Goal: Task Accomplishment & Management: Complete application form

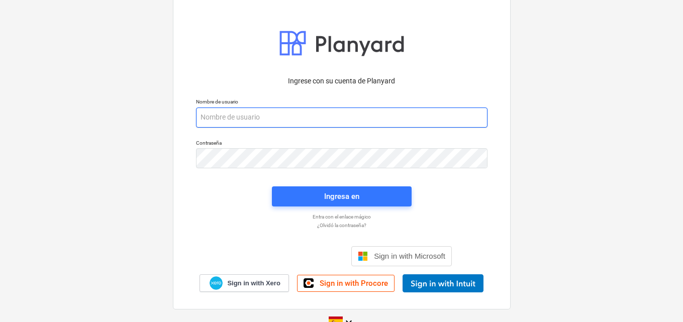
click at [207, 116] on input "email" at bounding box center [342, 118] width 292 height 20
paste input "[EMAIL_ADDRESS][DOMAIN_NAME]"
type input "[EMAIL_ADDRESS][DOMAIN_NAME]"
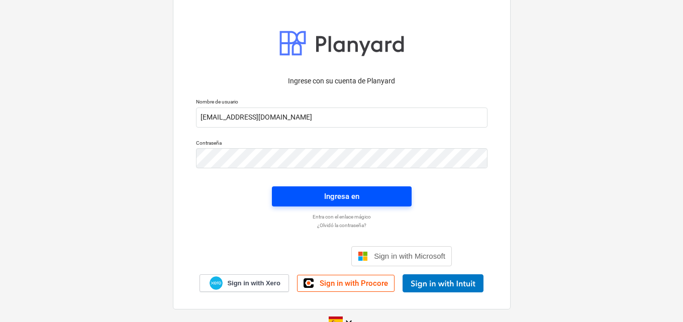
click at [333, 198] on div "Ingresa en" at bounding box center [341, 196] width 35 height 13
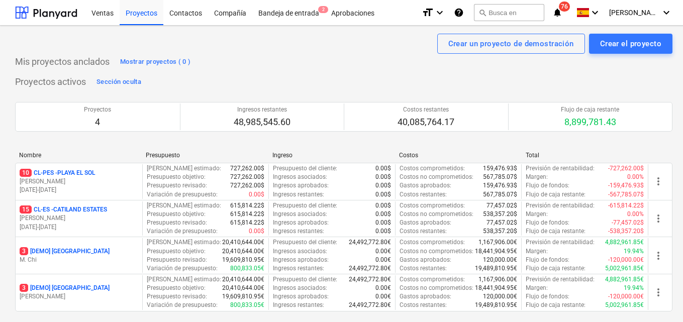
scroll to position [50, 0]
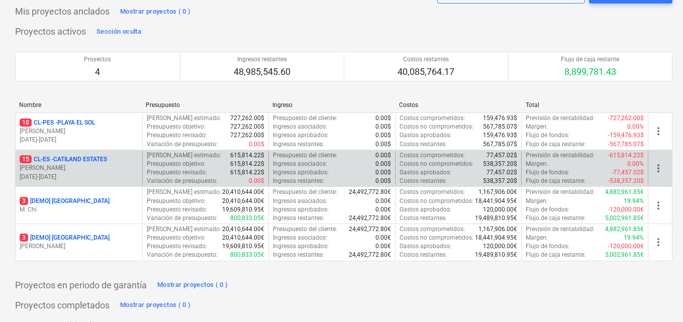
click at [97, 172] on p "[PERSON_NAME]" at bounding box center [79, 168] width 119 height 9
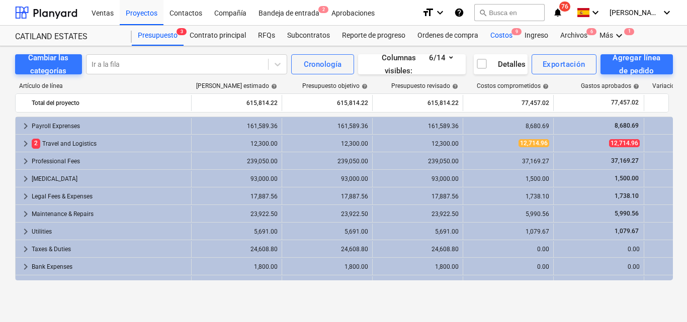
click at [499, 34] on div "Costos 9" at bounding box center [501, 36] width 34 height 20
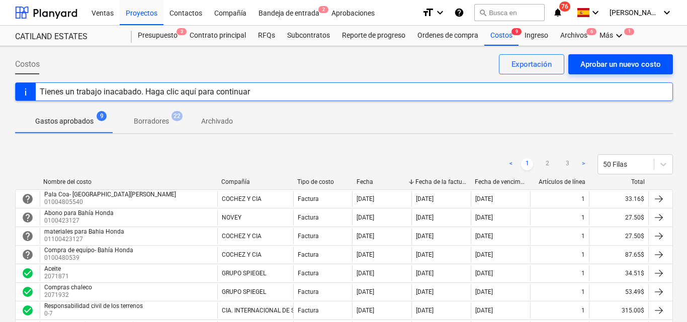
click at [586, 60] on div "Aprobar un nuevo costo" at bounding box center [620, 64] width 80 height 13
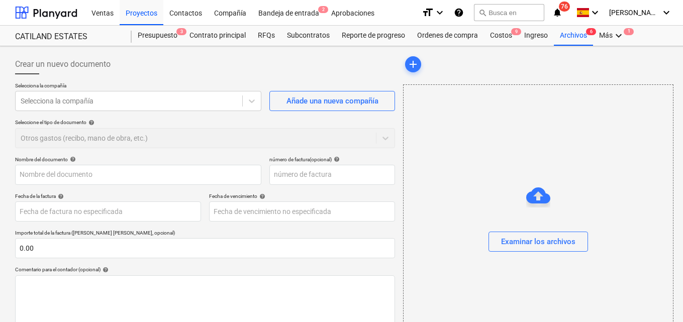
type input "0.00"
click at [250, 101] on icon at bounding box center [252, 102] width 6 height 4
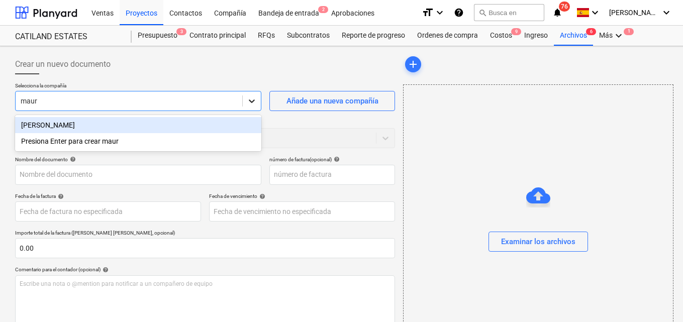
type input "[PERSON_NAME]"
click at [95, 128] on div "[PERSON_NAME]" at bounding box center [138, 125] width 246 height 16
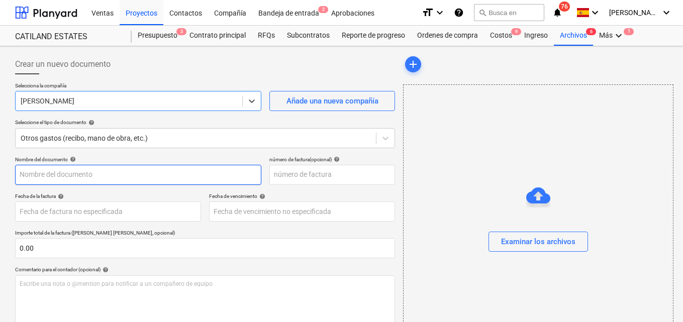
click at [26, 172] on input "text" at bounding box center [138, 175] width 246 height 20
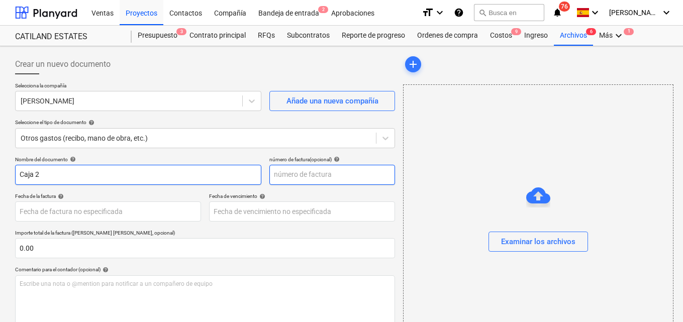
type input "Caja 2"
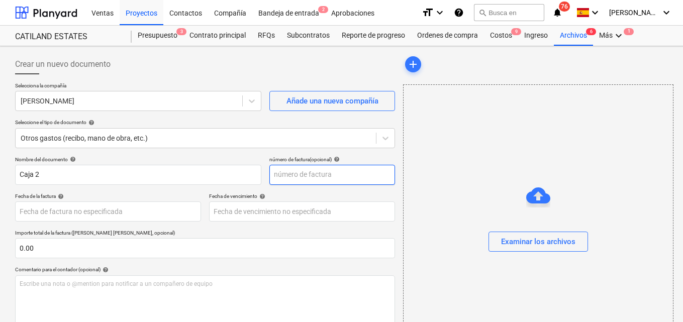
click at [282, 172] on input "text" at bounding box center [332, 175] width 126 height 20
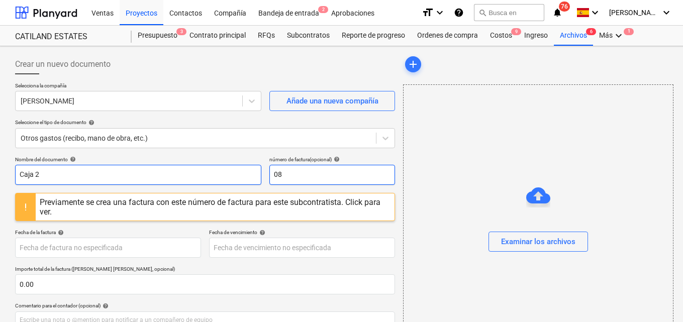
type input "08"
click at [34, 173] on input "Caja 2" at bounding box center [138, 175] width 246 height 20
click at [42, 173] on input "Caja 2" at bounding box center [138, 175] width 246 height 20
type input "Caja 2 agosto"
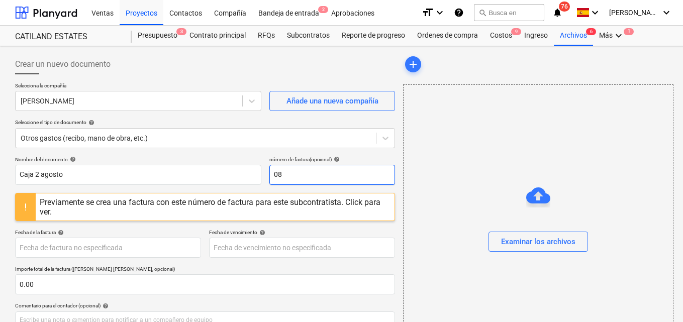
click at [285, 174] on input "08" at bounding box center [332, 175] width 126 height 20
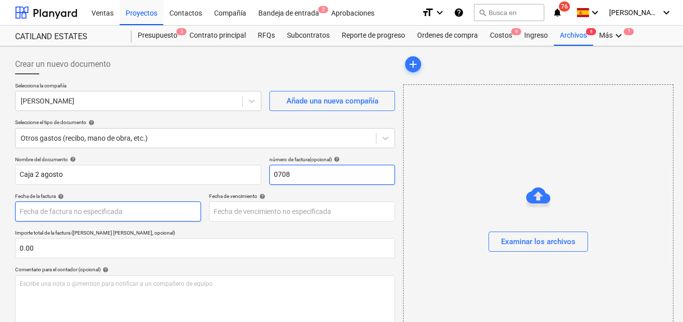
type input "0708"
click at [30, 212] on body "Ventas Proyectos Contactos Compañía Bandeja de entrada 2 Aprobaciones format_si…" at bounding box center [341, 161] width 683 height 322
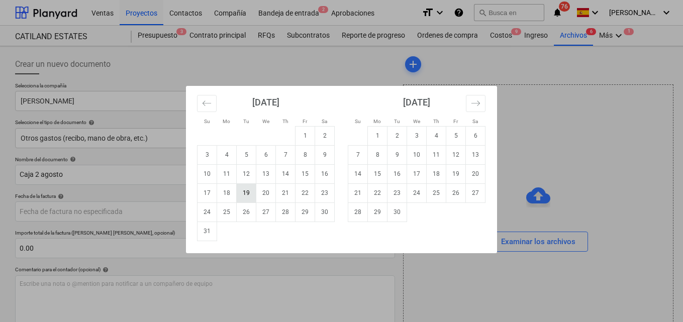
click at [239, 197] on td "19" at bounding box center [247, 192] width 20 height 19
type input "[DATE]"
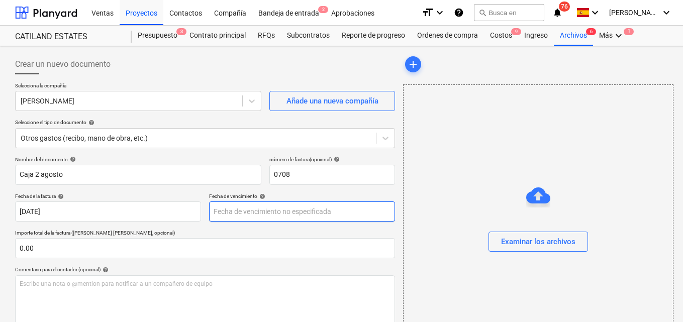
click at [221, 213] on body "Ventas Proyectos Contactos Compañía Bandeja de entrada 2 Aprobaciones format_si…" at bounding box center [341, 161] width 683 height 322
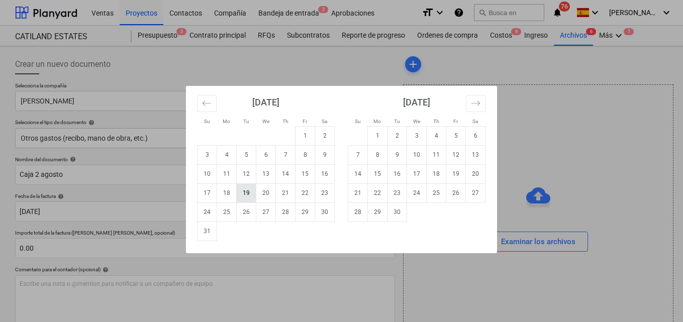
click at [242, 198] on td "19" at bounding box center [247, 192] width 20 height 19
type input "[DATE]"
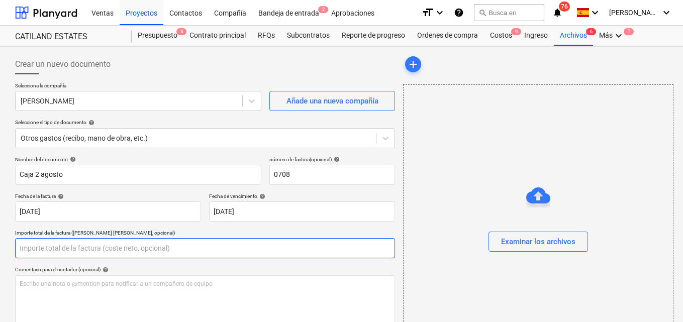
click at [34, 246] on input "text" at bounding box center [205, 248] width 380 height 20
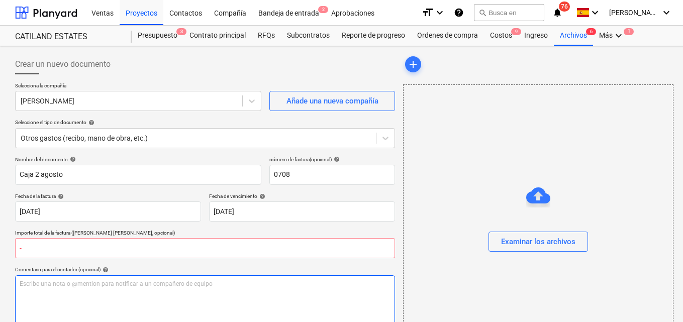
click at [261, 311] on div "Escribe una nota o @mention para notificar a un compañero de equipo ﻿" at bounding box center [205, 304] width 380 height 59
type input "0.00"
click at [261, 311] on div "Escribe una nota o @mention para notificar a un compañero de equipo ﻿" at bounding box center [205, 304] width 380 height 59
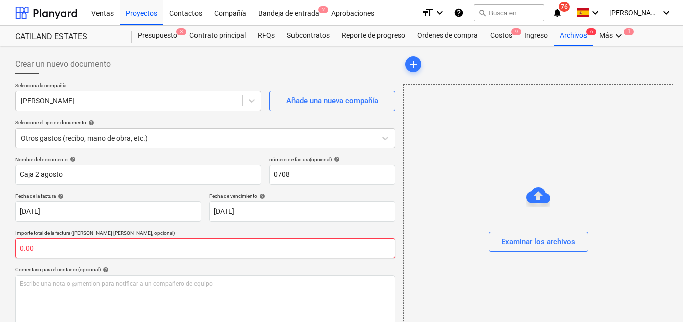
click at [40, 247] on input "0.00" at bounding box center [205, 248] width 380 height 20
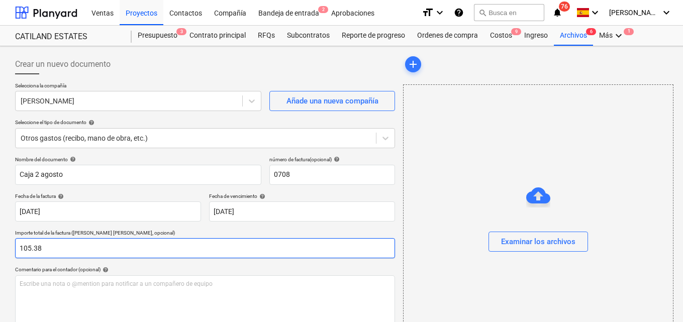
scroll to position [101, 0]
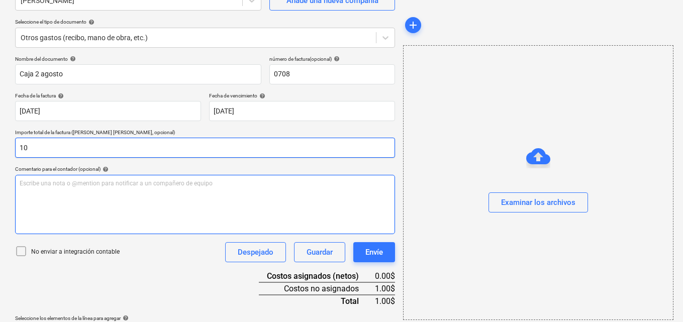
type input "1"
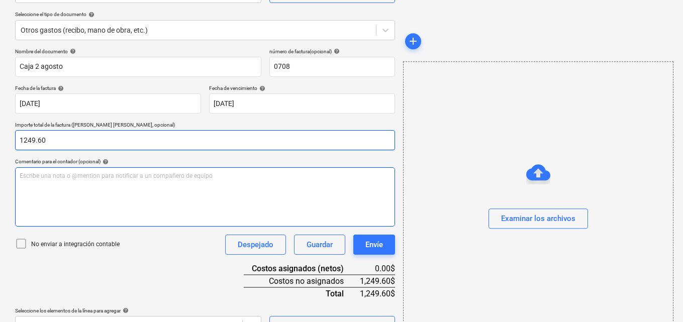
scroll to position [130, 0]
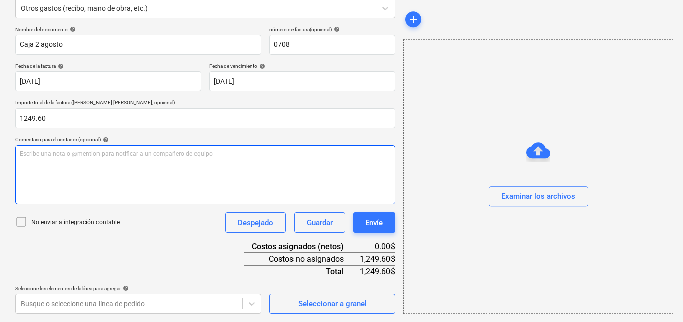
type input "1,249.60"
click at [24, 153] on p "Escribe una nota o @mention para notificar a un compañero de equipo ﻿" at bounding box center [205, 154] width 371 height 9
click at [49, 154] on span "Para aprovacion" at bounding box center [42, 153] width 45 height 7
click at [320, 152] on span "Para aprobación desglose de caja menuda # 1 agosto 2025 (Importante estos desgl…" at bounding box center [181, 153] width 323 height 7
click at [355, 151] on p "Para aprobación desglose de caja menuda # 1 agosto 2025 (Importante estos desgl…" at bounding box center [205, 154] width 371 height 9
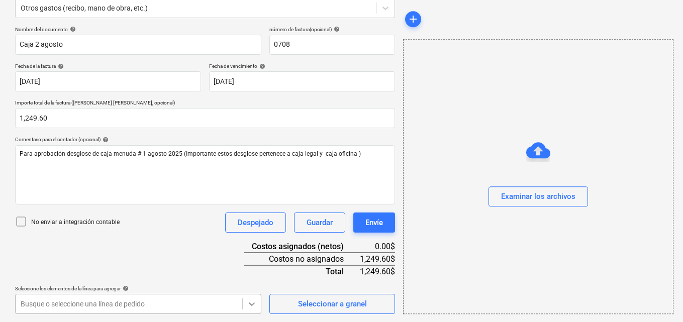
click at [253, 192] on body "Ventas Proyectos Contactos Compañía Bandeja de entrada 2 Aprobaciones format_si…" at bounding box center [341, 31] width 683 height 322
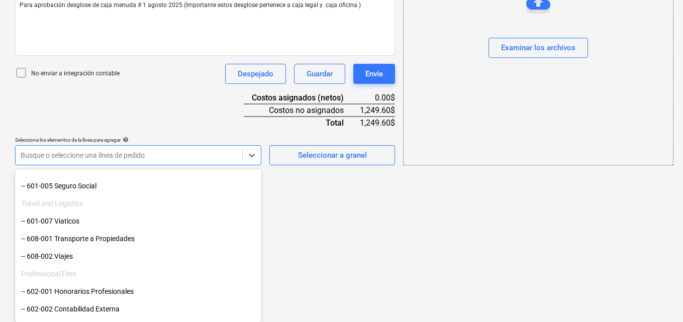
scroll to position [101, 0]
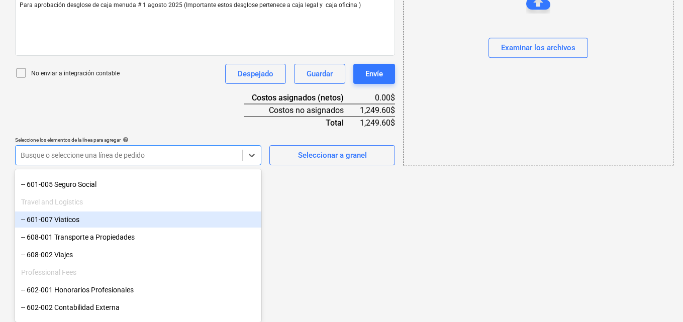
click at [93, 224] on div "-- 601-007 Viaticos" at bounding box center [138, 220] width 246 height 16
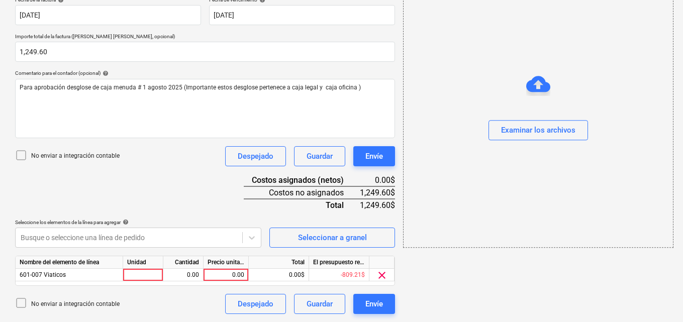
scroll to position [197, 0]
click at [138, 274] on div at bounding box center [143, 275] width 40 height 13
type input "1"
click at [184, 271] on div "0.00" at bounding box center [183, 275] width 32 height 13
type input "1"
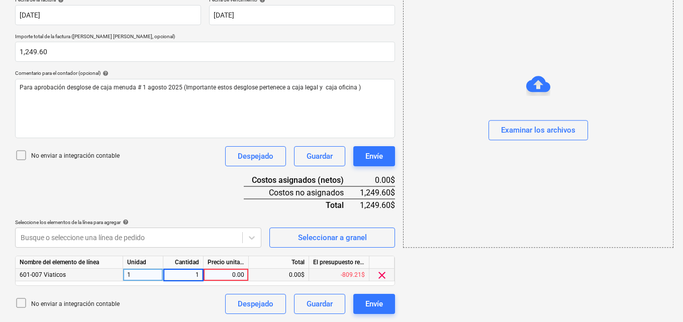
click at [230, 275] on div "0.00" at bounding box center [226, 275] width 37 height 13
type input "106.38"
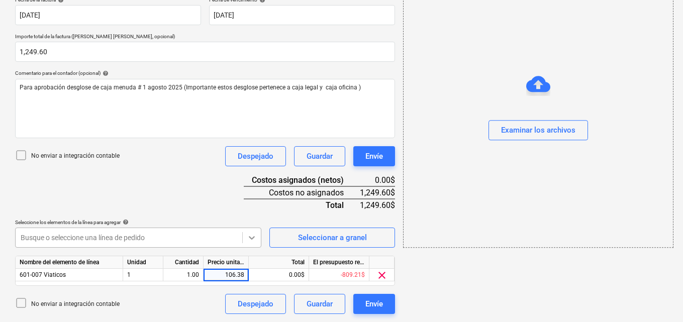
click at [250, 240] on icon at bounding box center [252, 238] width 10 height 10
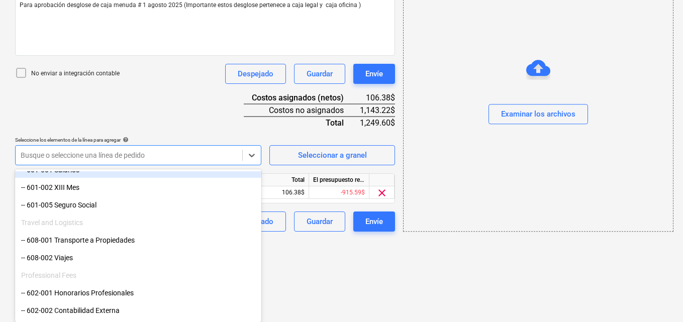
scroll to position [101, 0]
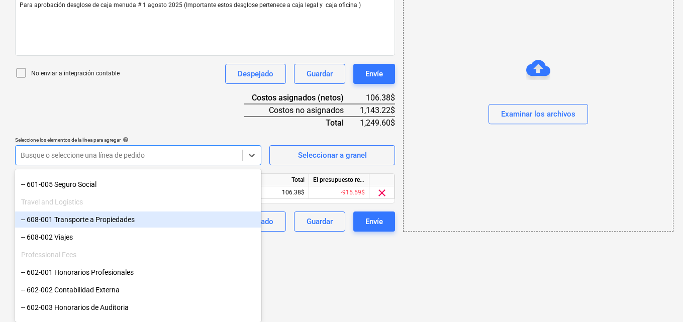
click at [206, 220] on div "-- 608-001 Transporte a Propiedades" at bounding box center [138, 220] width 246 height 16
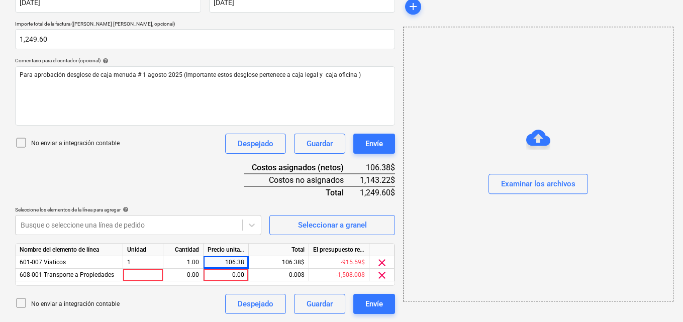
scroll to position [209, 0]
click at [131, 273] on div at bounding box center [143, 275] width 40 height 13
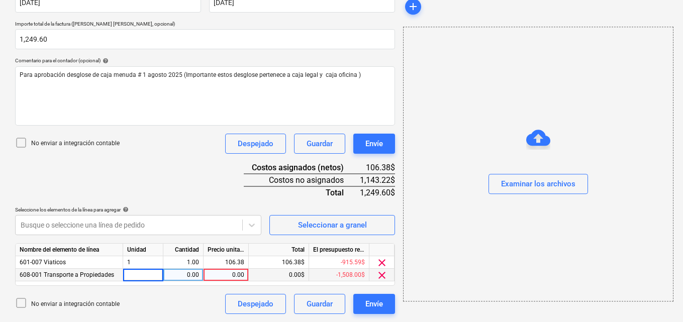
type input "1"
click at [185, 275] on div "0.00" at bounding box center [183, 275] width 32 height 13
type input "1"
click at [233, 275] on div "0.00" at bounding box center [226, 275] width 37 height 13
type input "80.00"
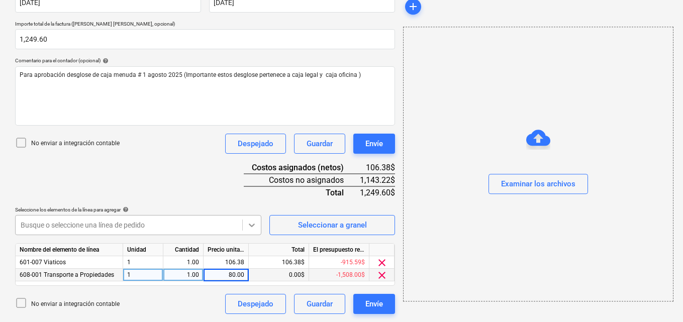
click at [254, 225] on icon at bounding box center [252, 226] width 6 height 4
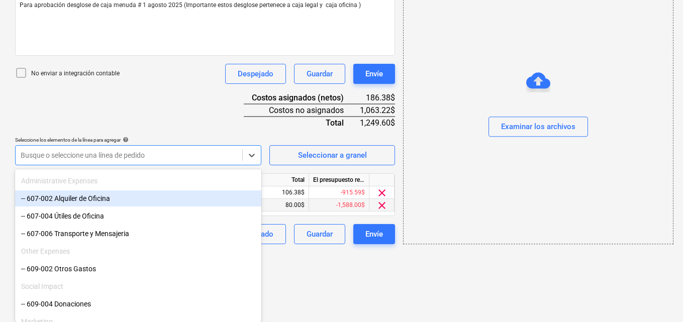
scroll to position [653, 0]
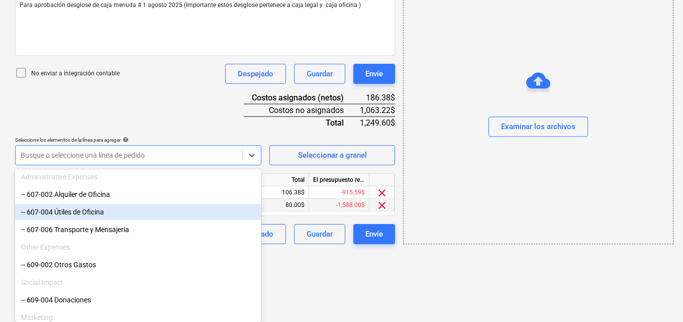
click at [116, 212] on div "-- 607-004 Útiles de Oficina" at bounding box center [138, 212] width 246 height 16
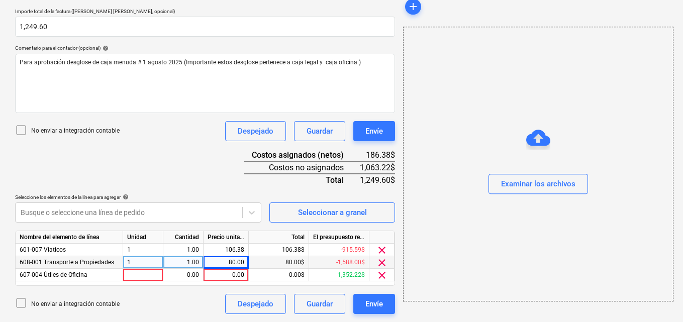
scroll to position [222, 0]
click at [130, 274] on div at bounding box center [143, 275] width 40 height 13
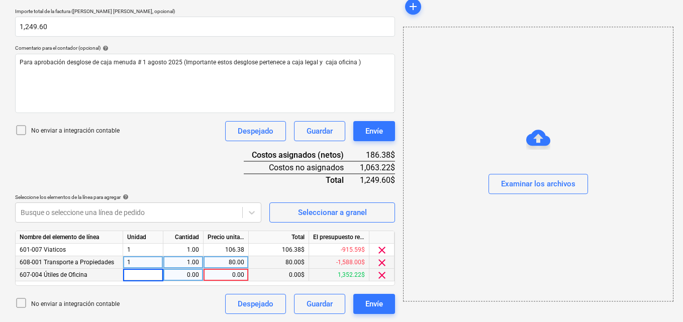
type input "1"
click at [188, 277] on div "0.00" at bounding box center [183, 275] width 32 height 13
type input "1"
click at [235, 273] on div "0.00" at bounding box center [226, 275] width 37 height 13
click at [381, 276] on span "clear" at bounding box center [382, 275] width 12 height 12
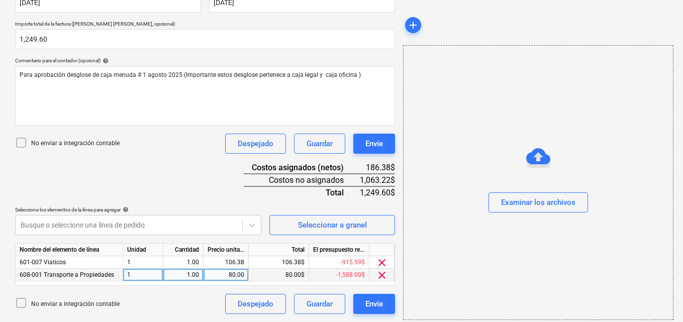
scroll to position [209, 0]
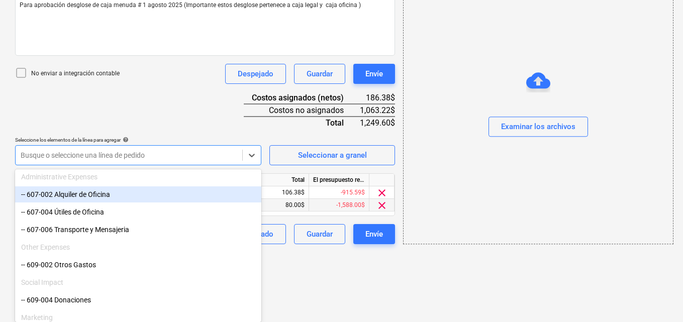
scroll to position [676, 0]
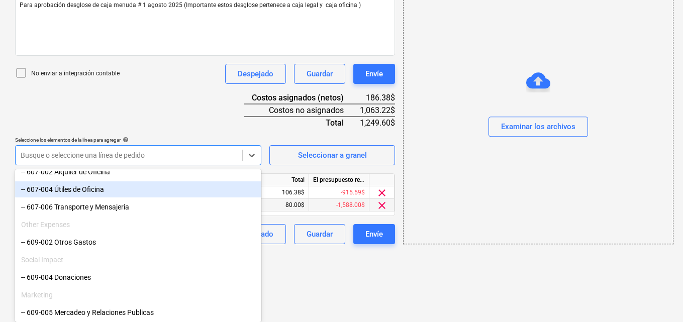
drag, startPoint x: 121, startPoint y: 197, endPoint x: 125, endPoint y: 193, distance: 5.7
click at [125, 193] on div "-- 607-004 Útiles de Oficina" at bounding box center [138, 189] width 246 height 16
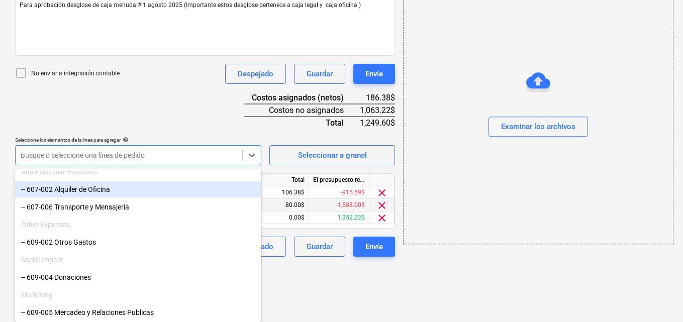
scroll to position [659, 0]
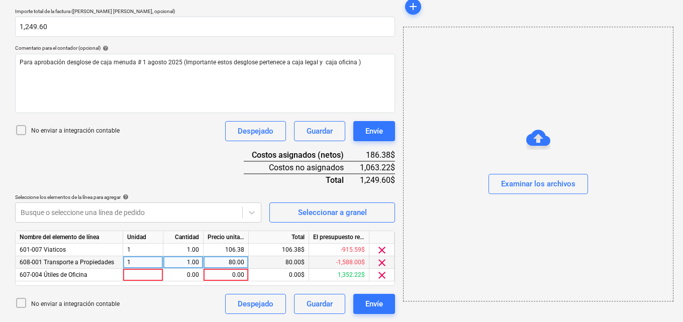
scroll to position [222, 0]
click at [135, 275] on div at bounding box center [143, 275] width 40 height 13
type input "1"
click at [183, 275] on div "0.00" at bounding box center [183, 275] width 32 height 13
type input "1"
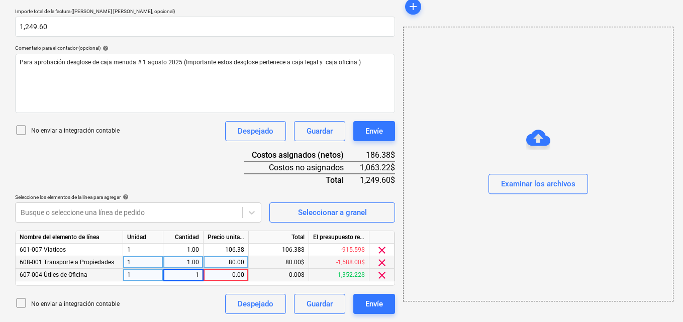
click at [233, 275] on div "0.00" at bounding box center [226, 275] width 37 height 13
type input "15.00"
click at [255, 211] on icon at bounding box center [252, 213] width 10 height 10
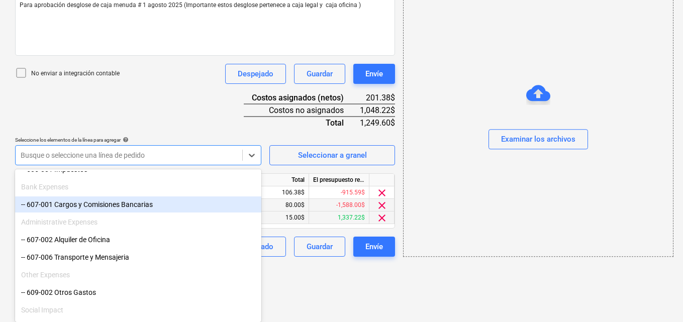
scroll to position [558, 0]
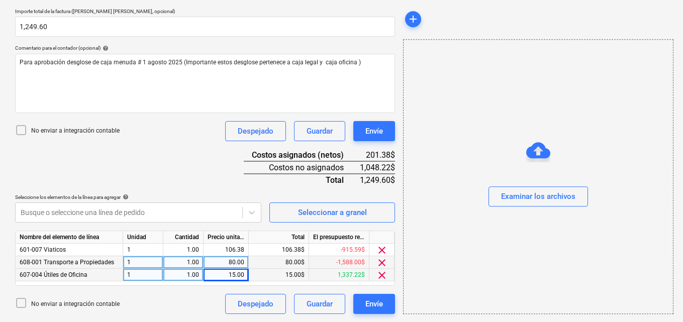
scroll to position [222, 0]
click at [382, 275] on span "clear" at bounding box center [382, 275] width 12 height 12
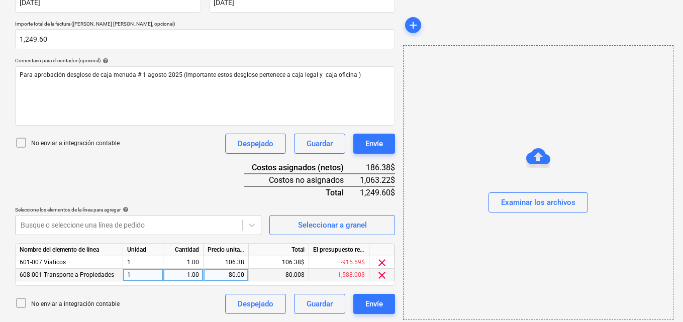
scroll to position [209, 0]
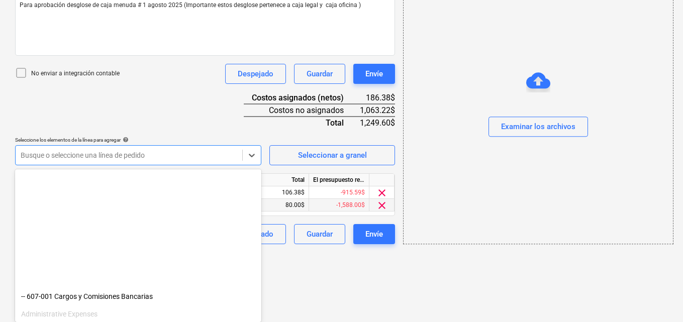
scroll to position [653, 0]
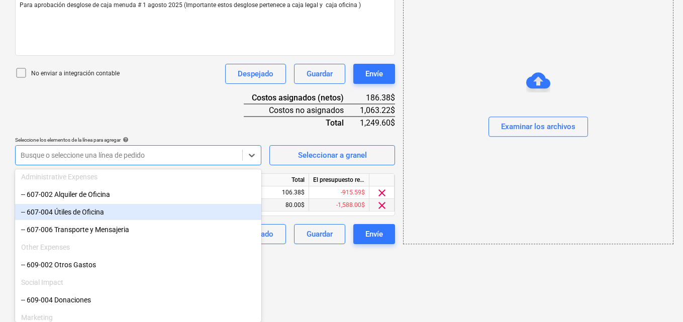
click at [86, 213] on div "-- 607-004 Útiles de Oficina" at bounding box center [138, 212] width 246 height 16
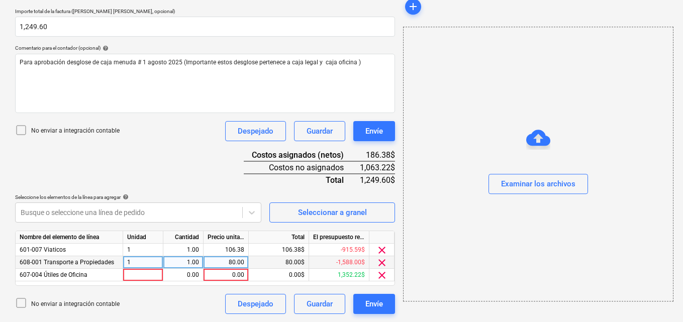
scroll to position [222, 0]
click at [129, 273] on div at bounding box center [143, 275] width 40 height 13
type input "1"
click at [186, 274] on div "0.00" at bounding box center [183, 275] width 32 height 13
type input "1"
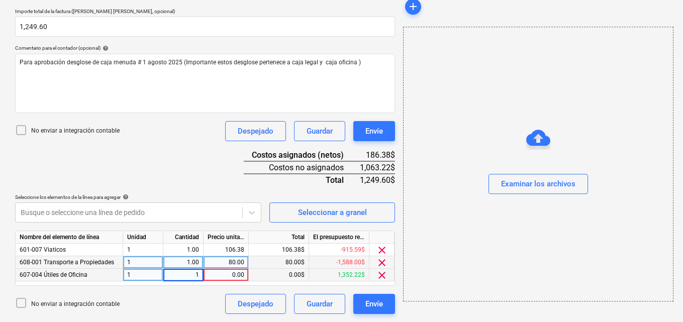
click at [234, 276] on div "0.00" at bounding box center [226, 275] width 37 height 13
type input "22.00"
click at [256, 215] on icon at bounding box center [252, 213] width 10 height 10
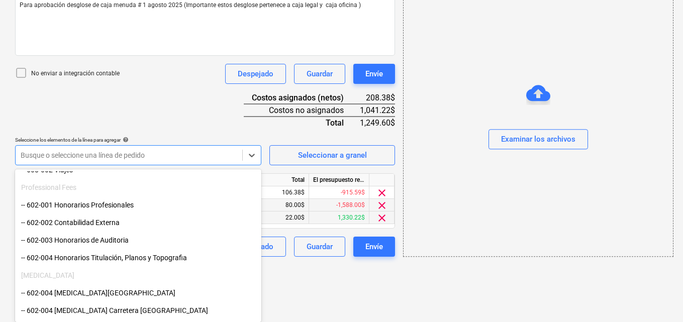
scroll to position [151, 0]
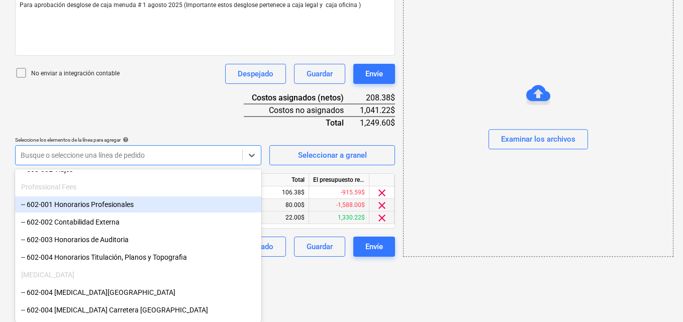
click at [89, 204] on div "-- 602-001 Honorarios Profesionales" at bounding box center [138, 205] width 246 height 16
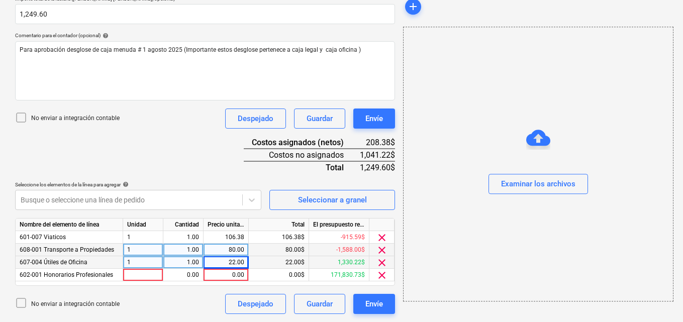
scroll to position [234, 0]
click at [127, 275] on div at bounding box center [143, 275] width 40 height 13
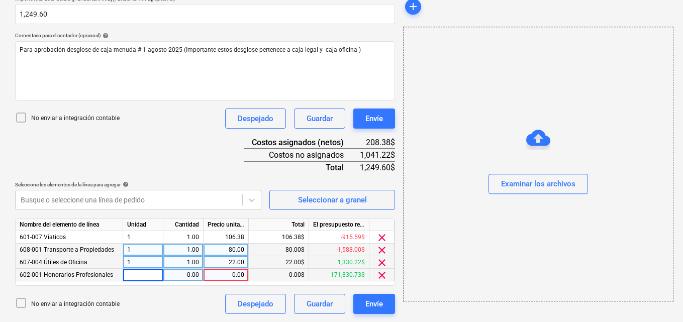
type input "1"
click at [184, 273] on div "0.00" at bounding box center [183, 275] width 32 height 13
type input "1"
click at [232, 276] on div "0.00" at bounding box center [226, 275] width 37 height 13
type input "285.00"
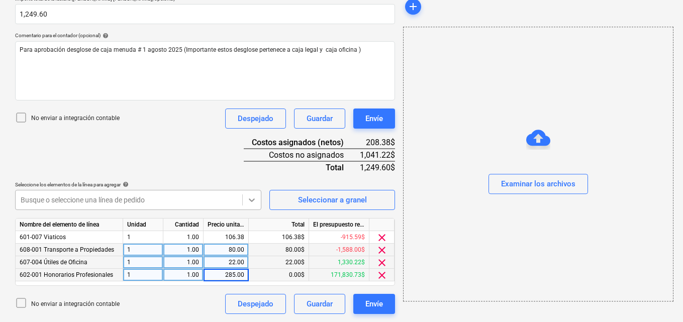
click at [252, 203] on icon at bounding box center [252, 200] width 10 height 10
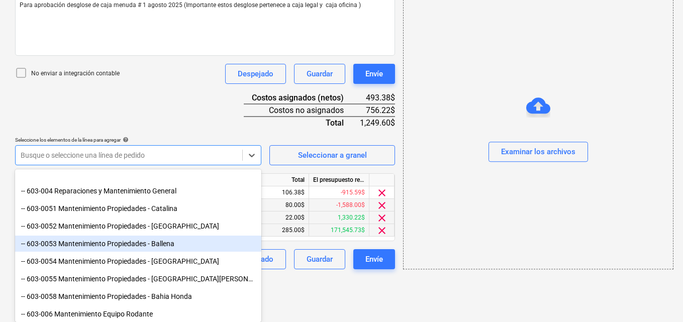
scroll to position [352, 0]
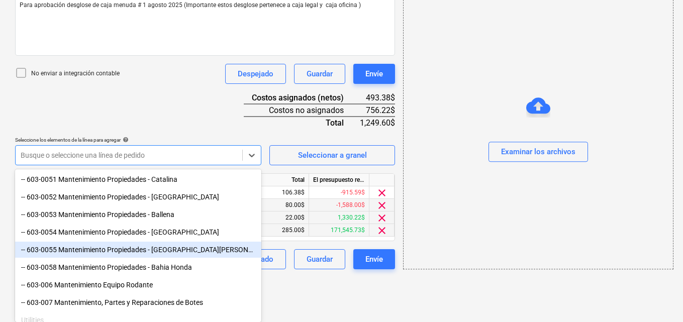
click at [148, 252] on div "-- 603-0055 Mantenimiento Propiedades - [GEOGRAPHIC_DATA][PERSON_NAME]" at bounding box center [138, 250] width 246 height 16
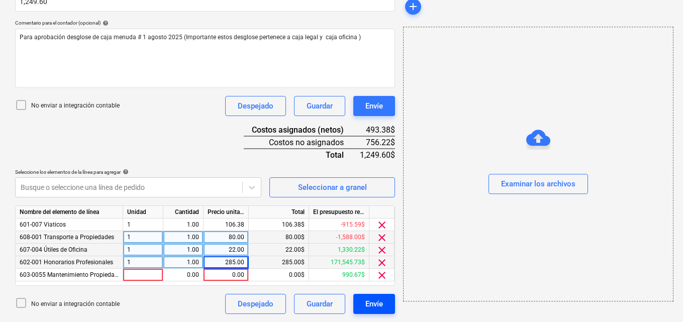
scroll to position [247, 0]
click at [131, 276] on div at bounding box center [143, 275] width 40 height 13
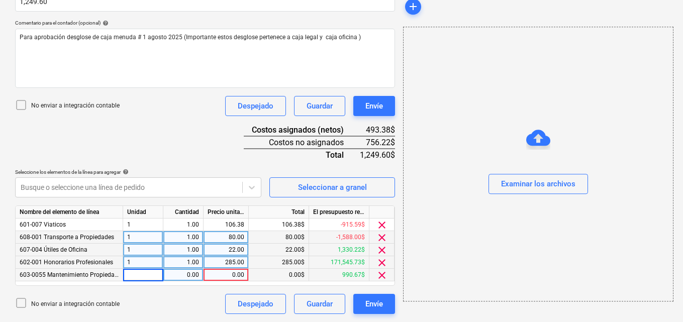
type input "1"
click at [184, 273] on div "0.00" at bounding box center [183, 275] width 32 height 13
type input "1"
click at [232, 276] on div "0.00" at bounding box center [226, 275] width 37 height 13
type input "60.00"
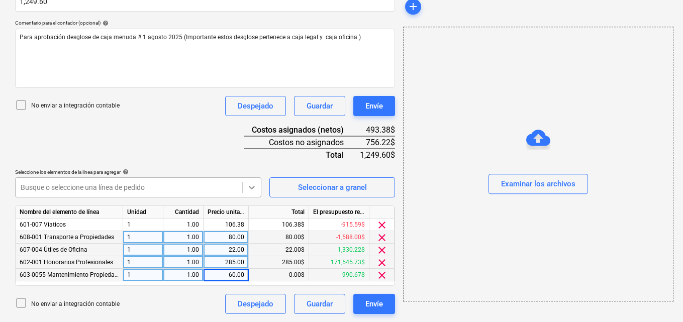
click at [249, 189] on icon at bounding box center [252, 187] width 10 height 10
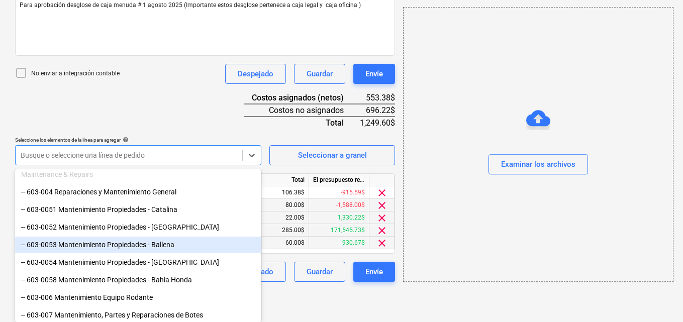
scroll to position [271, 0]
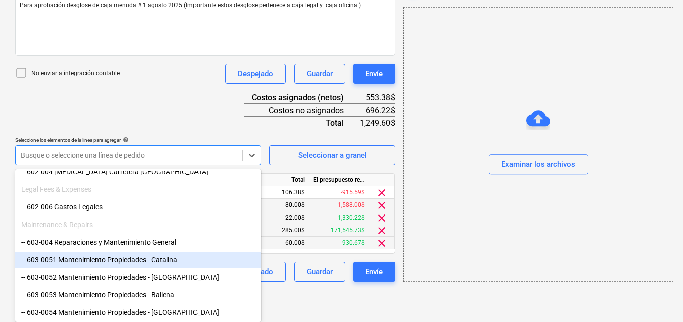
click at [170, 256] on div "-- 603-0051 Mantenimiento Propiedades - Catalina" at bounding box center [138, 260] width 246 height 16
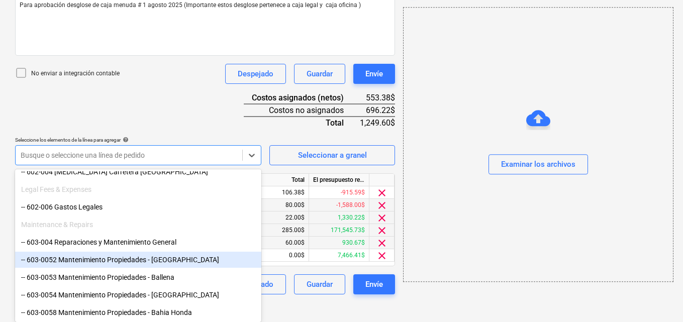
click at [445, 302] on div "Crear un nuevo documento Selecciona la compañía [PERSON_NAME] Añade una nueva c…" at bounding box center [344, 34] width 688 height 535
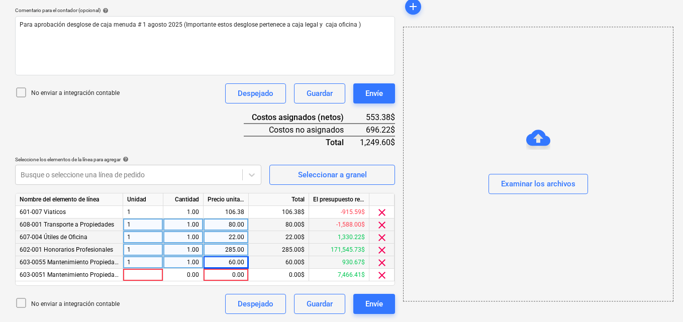
scroll to position [259, 0]
click at [125, 273] on div at bounding box center [143, 275] width 40 height 13
type input "1"
click at [182, 275] on div "0.00" at bounding box center [183, 275] width 32 height 13
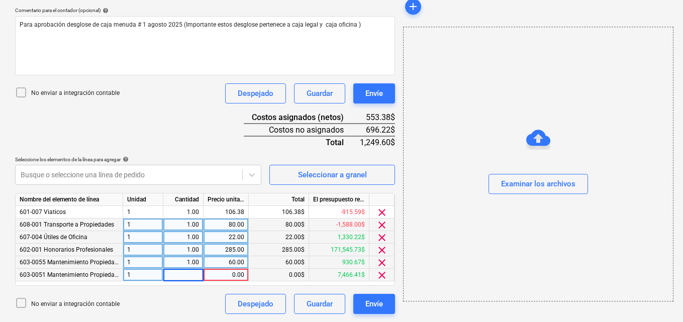
type input "1"
click at [229, 274] on div "0.00" at bounding box center [226, 275] width 37 height 13
type input "360.00"
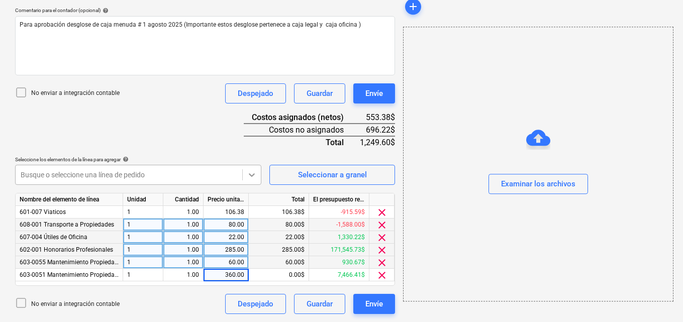
click at [251, 172] on icon at bounding box center [252, 175] width 10 height 10
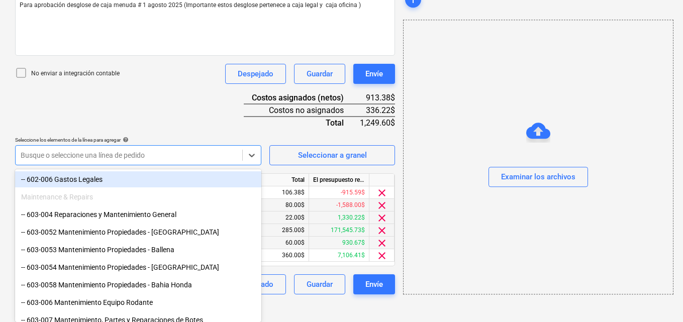
scroll to position [302, 0]
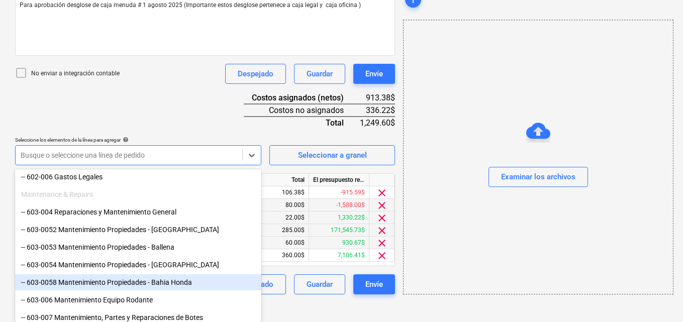
click at [135, 282] on div "-- 603-0058 Mantenimiento Propiedades - Bahia Honda" at bounding box center [138, 282] width 246 height 16
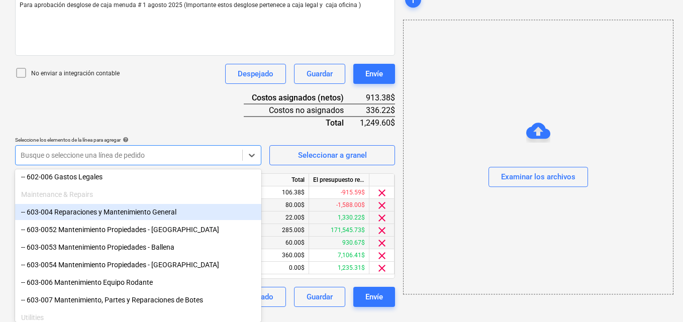
click at [381, 313] on div "Crear un nuevo documento Selecciona la compañía [PERSON_NAME] Añade una nueva c…" at bounding box center [344, 41] width 688 height 548
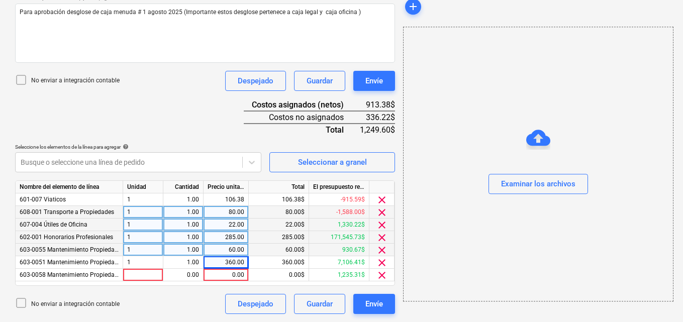
scroll to position [272, 0]
click at [127, 275] on div at bounding box center [143, 275] width 40 height 13
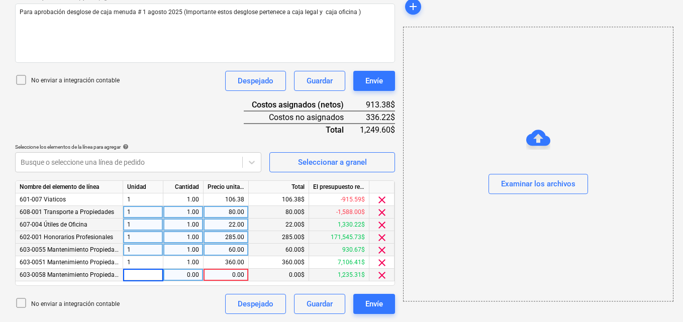
type input "1"
click at [182, 275] on div "0.00" at bounding box center [183, 275] width 32 height 13
type input "1"
click at [232, 276] on div "0.00" at bounding box center [226, 275] width 37 height 13
type input "3.47"
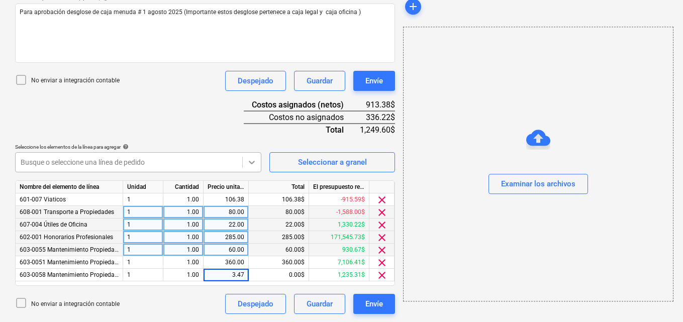
click at [256, 162] on icon at bounding box center [252, 162] width 10 height 10
click at [256, 162] on div at bounding box center [252, 162] width 18 height 18
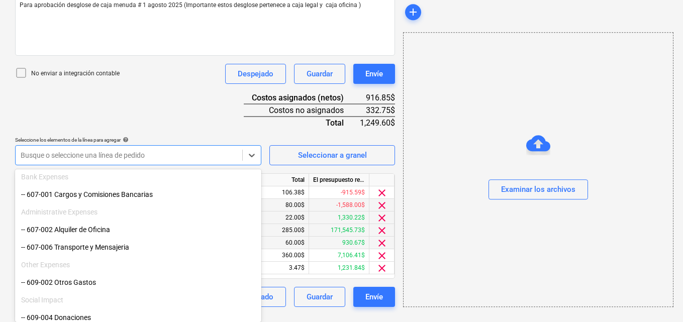
scroll to position [553, 0]
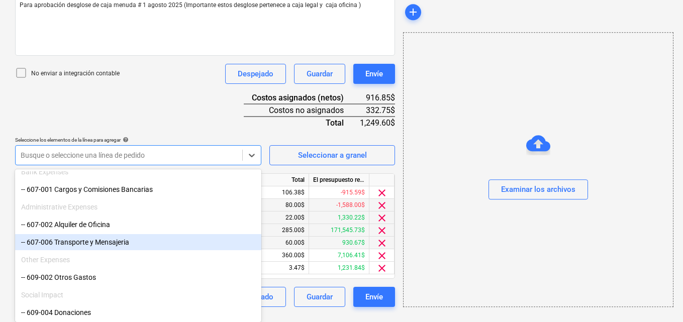
click at [78, 242] on div "-- 607-006 Transporte y Mensajeria" at bounding box center [138, 242] width 246 height 16
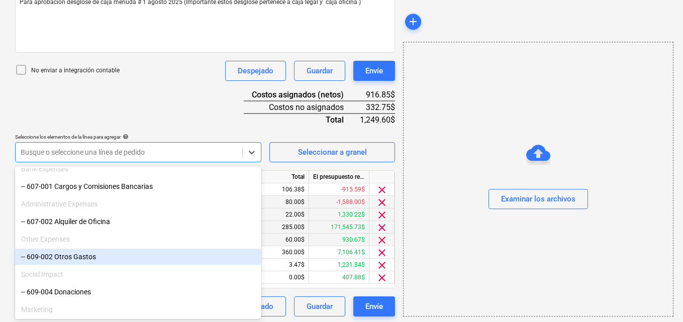
scroll to position [285, 0]
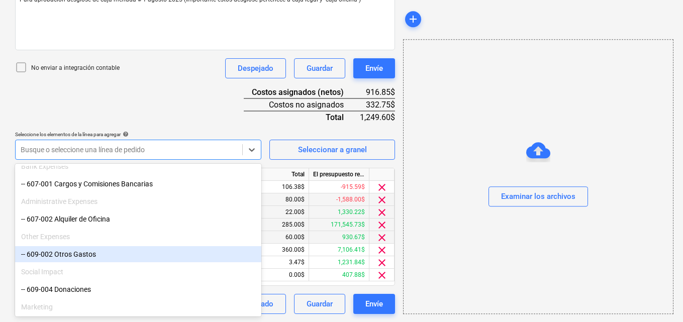
click at [402, 314] on div "add Examinar los archivos" at bounding box center [537, 42] width 277 height 552
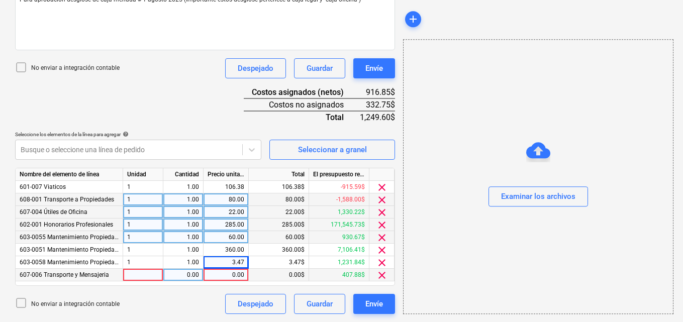
click at [134, 273] on div at bounding box center [143, 275] width 40 height 13
type input "1"
click at [186, 276] on div "0.00" at bounding box center [183, 275] width 32 height 13
type input "1"
click at [232, 275] on div "0.00" at bounding box center [226, 275] width 37 height 13
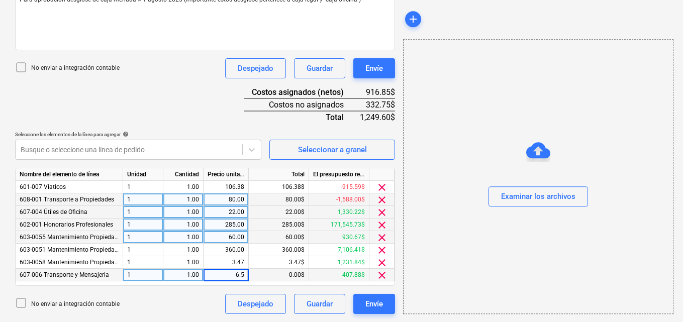
type input "6.50"
click at [251, 152] on icon at bounding box center [252, 150] width 10 height 10
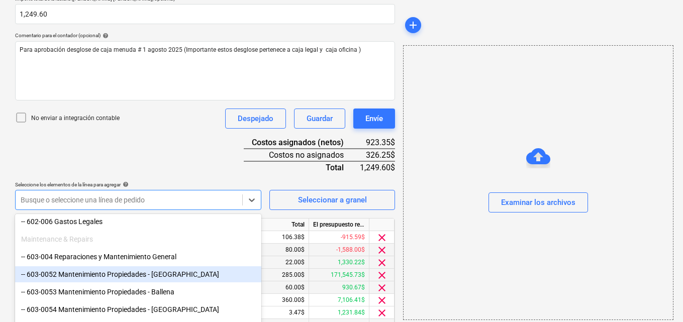
scroll to position [251, 0]
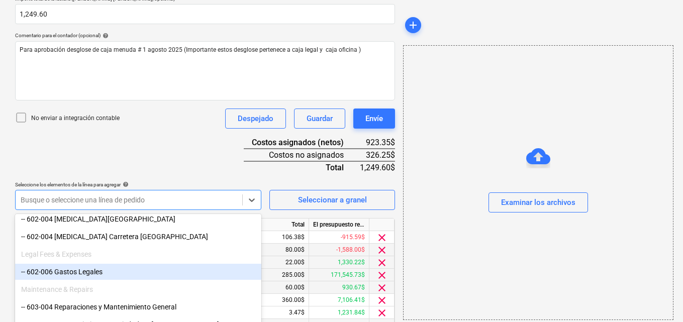
click at [109, 272] on div "-- 602-006 Gastos Legales" at bounding box center [138, 272] width 246 height 16
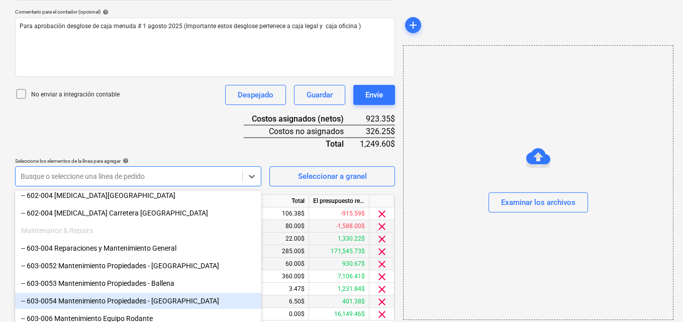
scroll to position [297, 0]
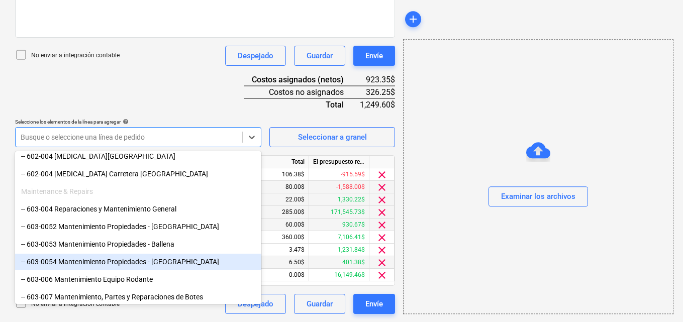
click at [402, 315] on div "add Examinar los archivos" at bounding box center [537, 35] width 277 height 565
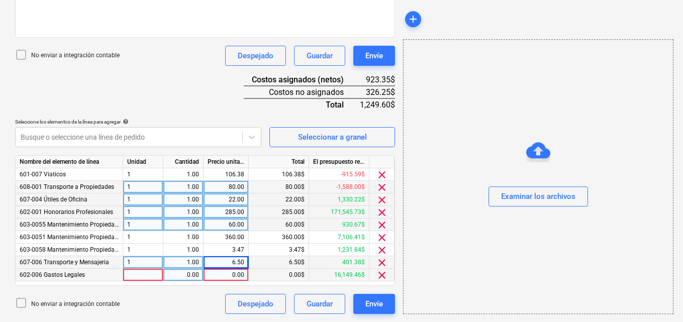
click at [128, 277] on div at bounding box center [143, 275] width 40 height 13
type input "1"
click at [181, 276] on div "0.00" at bounding box center [183, 275] width 32 height 13
type input "1"
click at [232, 275] on div "0.00" at bounding box center [226, 275] width 37 height 13
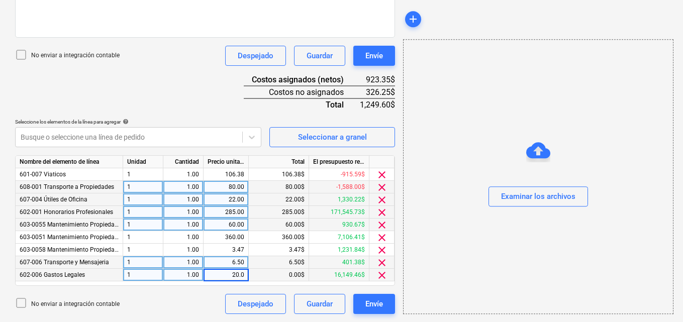
type input "20.00"
click at [250, 137] on icon at bounding box center [252, 138] width 6 height 4
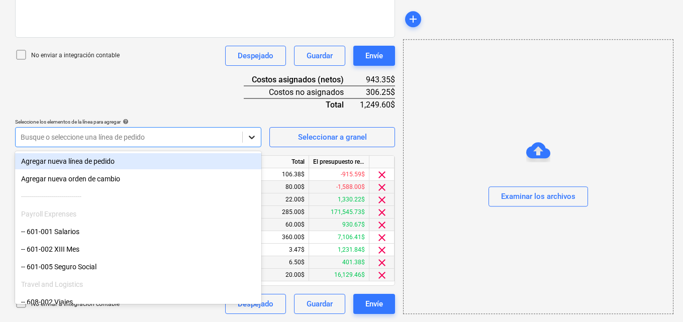
click at [250, 137] on icon at bounding box center [252, 138] width 6 height 4
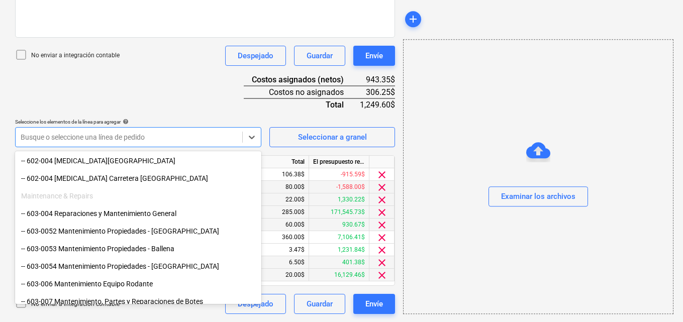
scroll to position [251, 0]
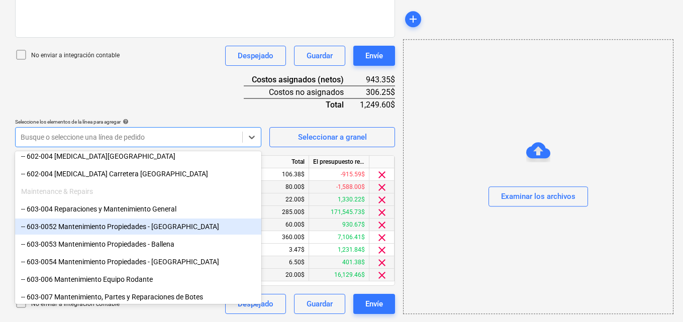
click at [131, 225] on div "-- 603-0052 Mantenimiento Propiedades - [GEOGRAPHIC_DATA]" at bounding box center [138, 227] width 246 height 16
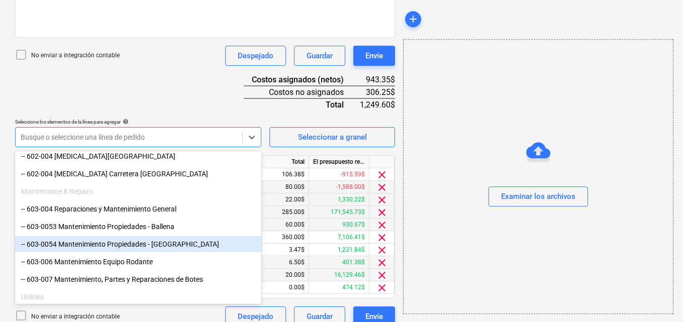
click at [400, 308] on div "add Examinar los archivos" at bounding box center [537, 42] width 277 height 578
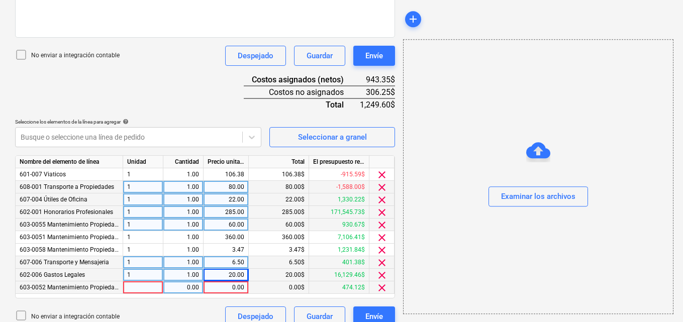
click at [131, 290] on div at bounding box center [143, 288] width 40 height 13
type input "1"
click at [186, 286] on div "0.00" at bounding box center [183, 288] width 32 height 13
type input "1"
click at [228, 287] on div "0.00" at bounding box center [226, 288] width 37 height 13
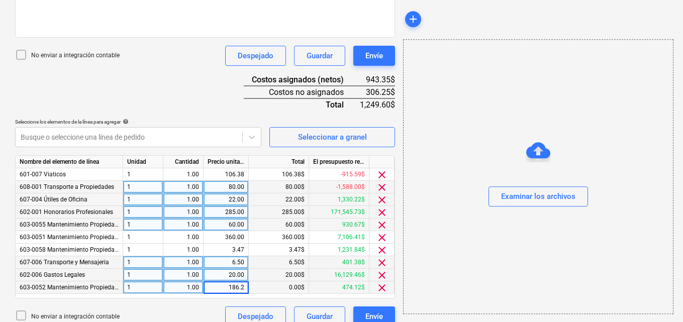
type input "186.25"
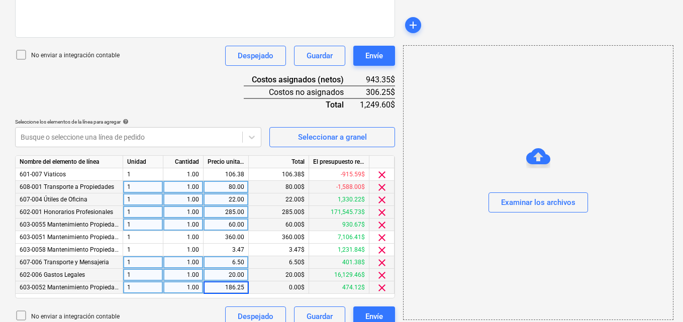
scroll to position [310, 0]
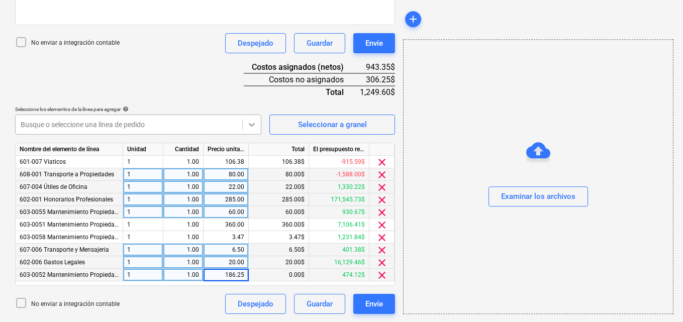
click at [252, 126] on icon at bounding box center [252, 125] width 6 height 4
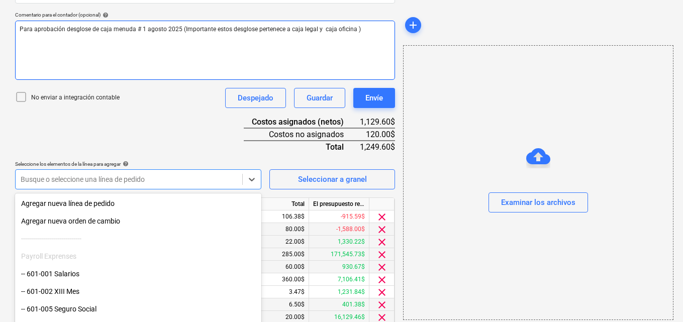
scroll to position [259, 0]
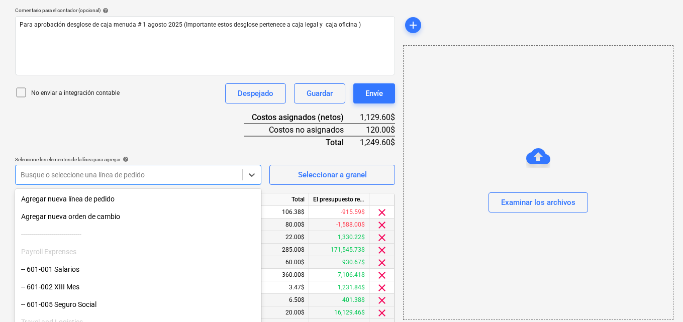
click at [399, 312] on div "Crear un nuevo documento Selecciona la compañía [PERSON_NAME] Añade una nueva c…" at bounding box center [205, 80] width 388 height 578
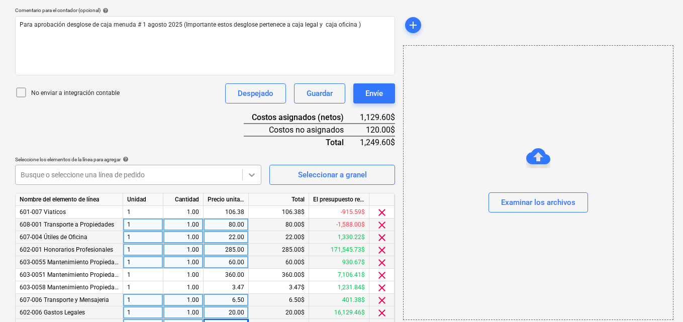
scroll to position [283, 0]
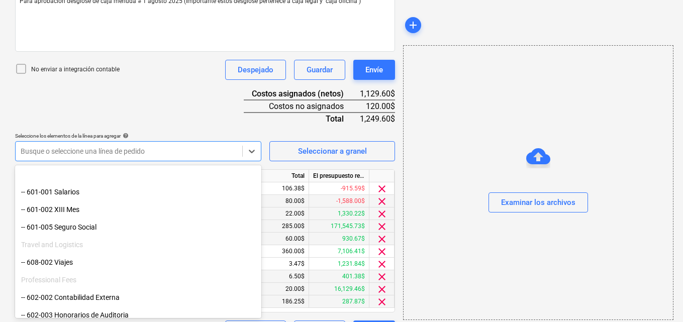
scroll to position [101, 0]
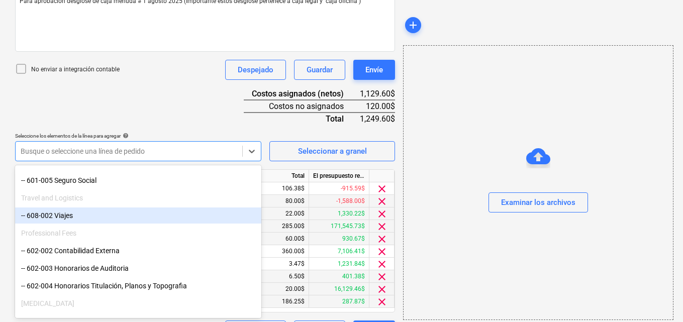
click at [180, 213] on div "-- 608-002 Viajes" at bounding box center [138, 216] width 246 height 16
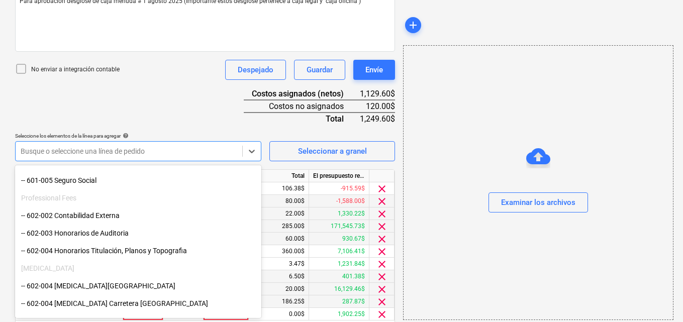
click at [399, 316] on div "add Examinar los archivos" at bounding box center [537, 62] width 277 height 590
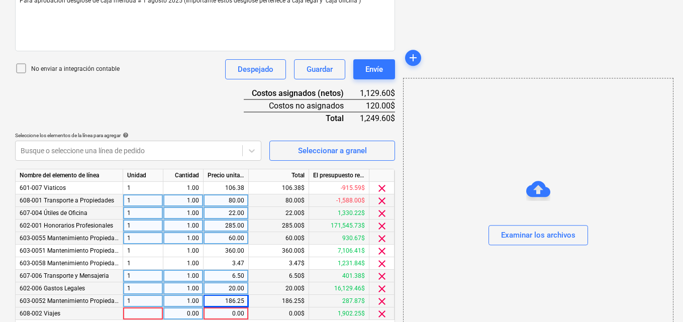
scroll to position [322, 0]
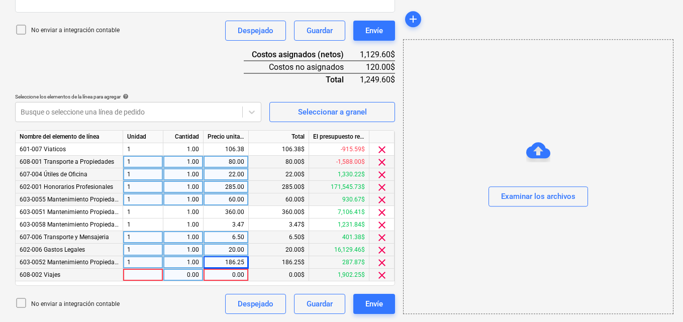
click at [127, 274] on div at bounding box center [143, 275] width 40 height 13
type input "1"
click at [185, 273] on div "0.00" at bounding box center [183, 275] width 32 height 13
type input "1"
click at [231, 274] on div "0.00" at bounding box center [226, 275] width 37 height 13
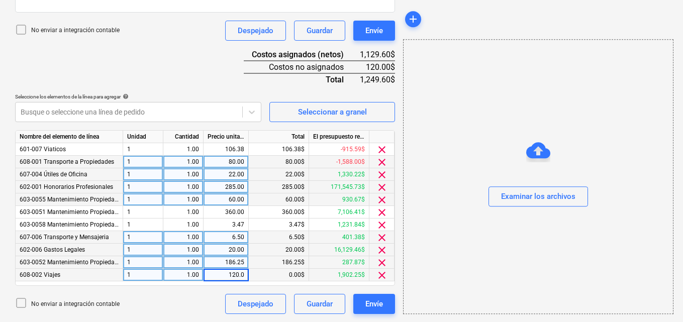
type input "120.00"
click at [402, 314] on div "add Examinar los archivos" at bounding box center [537, 23] width 277 height 590
click at [514, 194] on div "Examinar los archivos" at bounding box center [538, 197] width 74 height 13
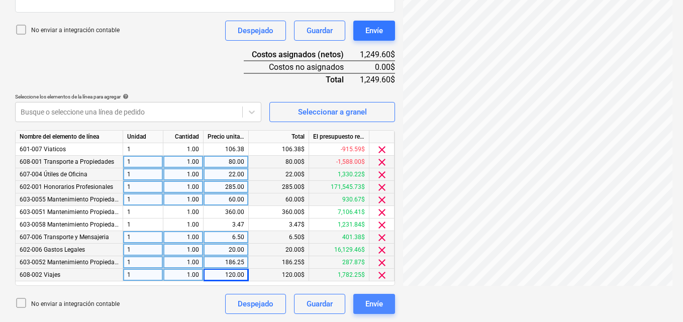
click at [365, 305] on div "Envíe" at bounding box center [374, 304] width 18 height 13
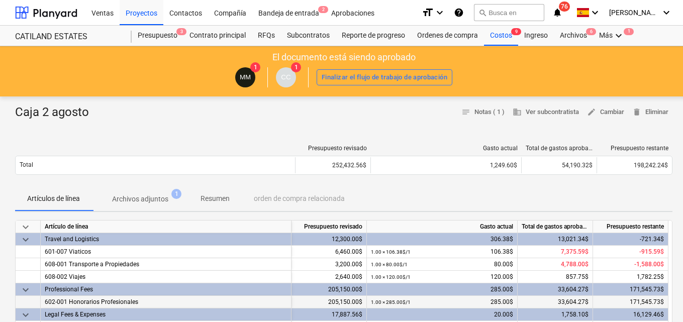
click at [365, 305] on div "205,150.00$" at bounding box center [329, 302] width 75 height 13
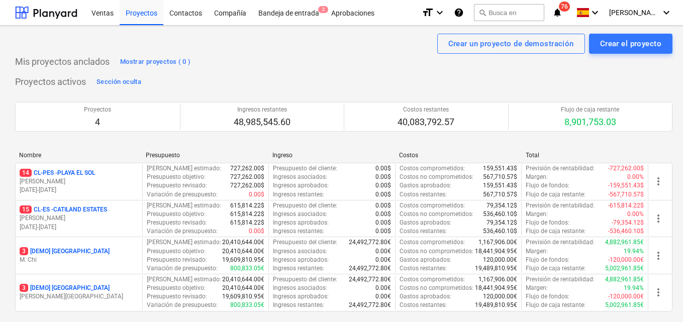
click at [85, 187] on p "01.01.2025 - 31.07.2025" at bounding box center [79, 190] width 119 height 9
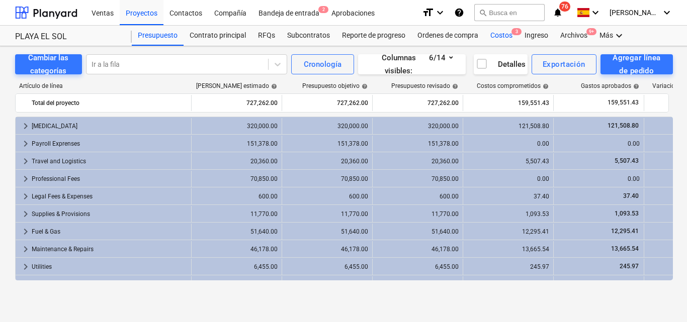
click at [500, 36] on div "Costos 3" at bounding box center [501, 36] width 34 height 20
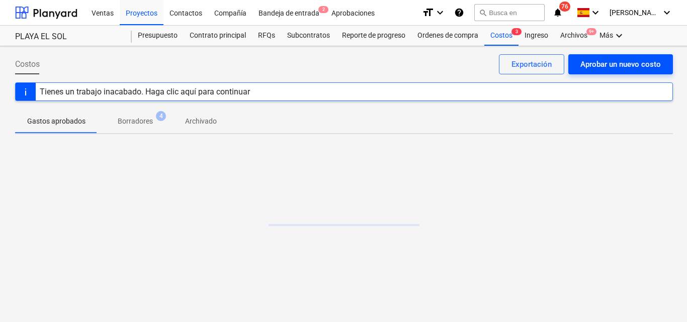
click at [607, 64] on div "Aprobar un nuevo costo" at bounding box center [620, 64] width 80 height 13
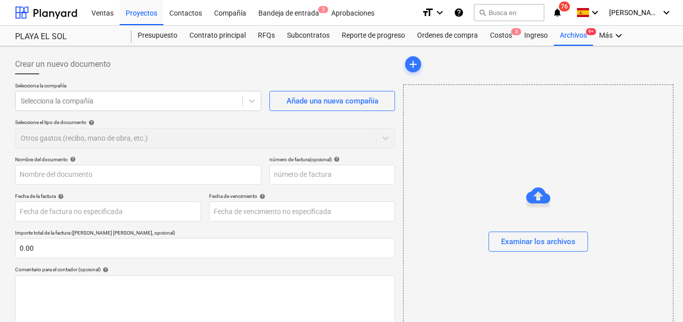
type input "0.00"
click at [253, 101] on icon at bounding box center [252, 101] width 10 height 10
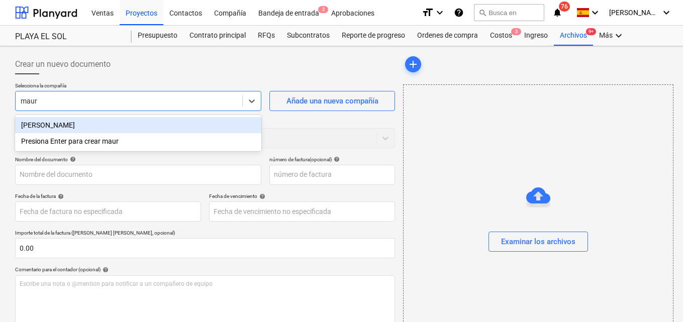
type input "[PERSON_NAME]"
click at [96, 125] on div "[PERSON_NAME]" at bounding box center [138, 125] width 246 height 16
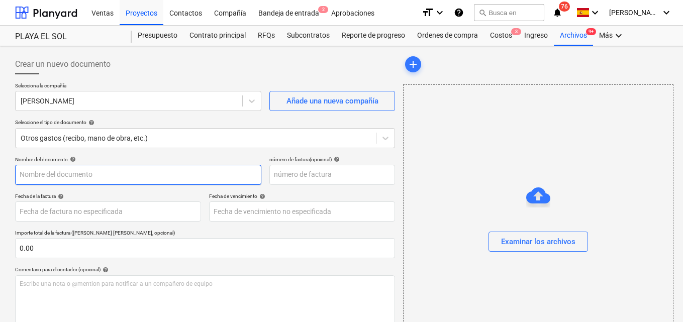
click at [32, 172] on input "text" at bounding box center [138, 175] width 246 height 20
click at [68, 174] on input "Caja mareliz" at bounding box center [138, 175] width 246 height 20
type input "Caja mareliz"
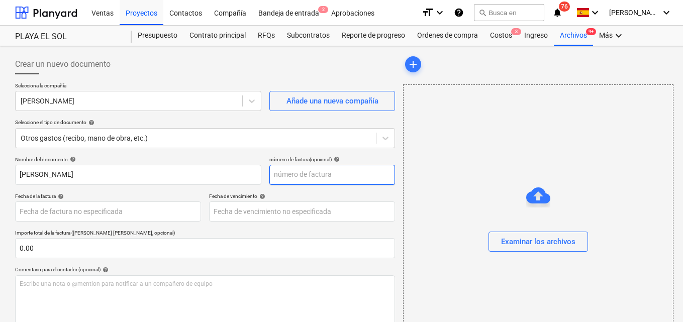
click at [282, 173] on input "text" at bounding box center [332, 175] width 126 height 20
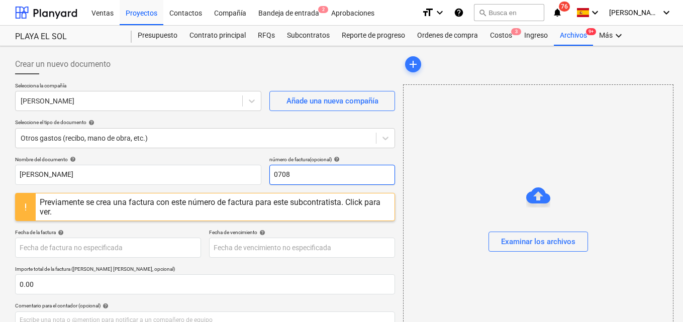
click at [295, 175] on input "0708" at bounding box center [332, 175] width 126 height 20
type input "0"
type input "08"
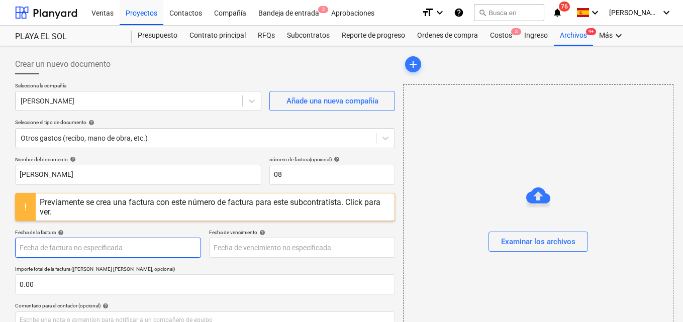
click at [32, 247] on body "Ventas Proyectos Contactos Compañía Bandeja de entrada 2 Aprobaciones format_si…" at bounding box center [341, 161] width 683 height 322
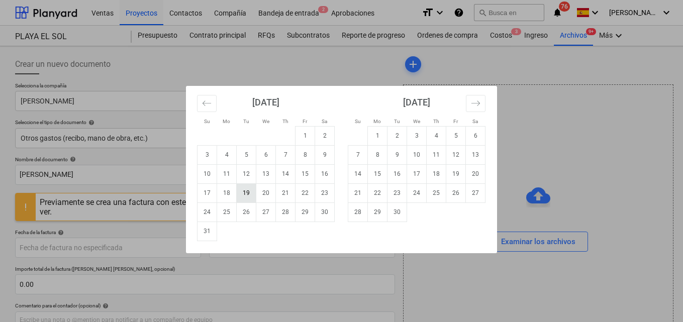
click at [244, 193] on td "19" at bounding box center [247, 192] width 20 height 19
type input "[DATE]"
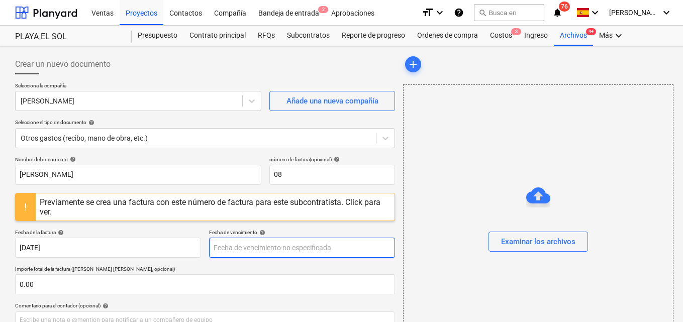
click at [244, 250] on body "Ventas Proyectos Contactos Compañía Bandeja de entrada 2 Aprobaciones format_si…" at bounding box center [341, 161] width 683 height 322
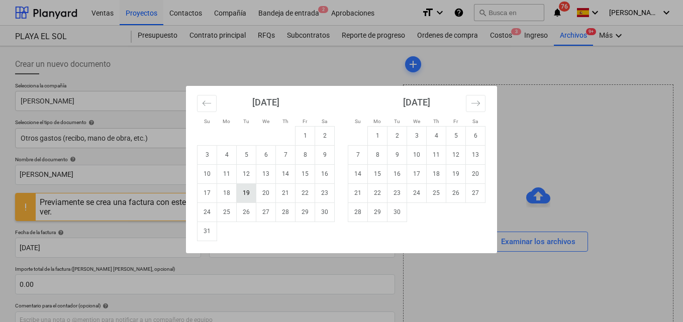
click at [247, 194] on td "19" at bounding box center [247, 192] width 20 height 19
type input "[DATE]"
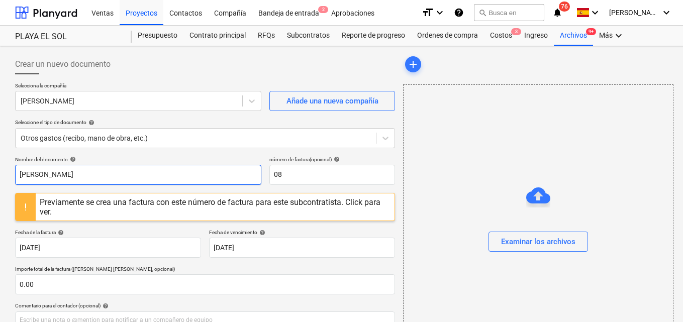
drag, startPoint x: 59, startPoint y: 172, endPoint x: 65, endPoint y: 172, distance: 5.5
click at [60, 172] on input "Caja mareliz" at bounding box center [138, 175] width 246 height 20
type input "Caja mareliz agosto"
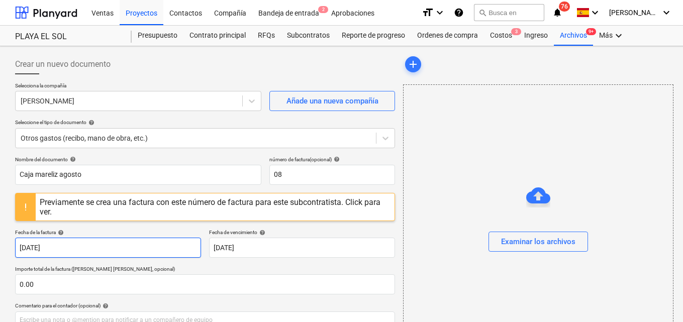
click at [134, 247] on body "Ventas Proyectos Contactos Compañía Bandeja de entrada 2 Aprobaciones format_si…" at bounding box center [341, 161] width 683 height 322
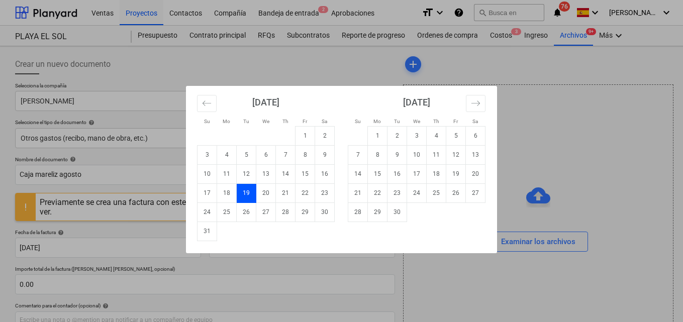
click at [45, 280] on div "Su Mo Tu We Th Fr Sa Su Mo Tu We Th Fr Sa July 2025 1 2 3 4 5 6 7 8 9 10 11 12 …" at bounding box center [341, 161] width 683 height 322
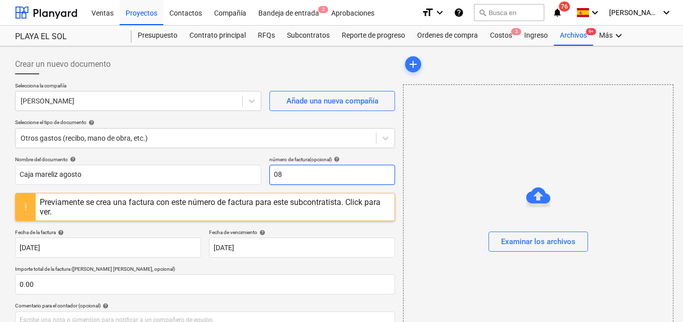
click at [283, 175] on input "08" at bounding box center [332, 175] width 126 height 20
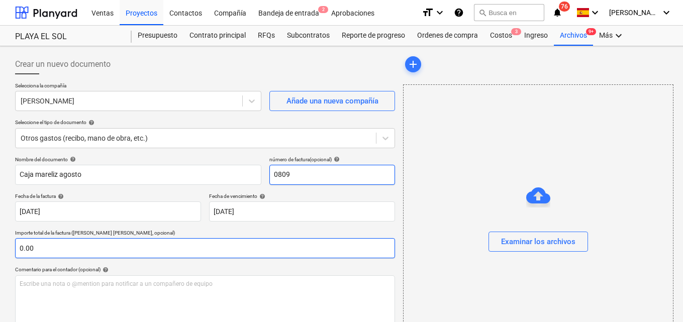
type input "0809"
click at [33, 247] on input "0.00" at bounding box center [205, 248] width 380 height 20
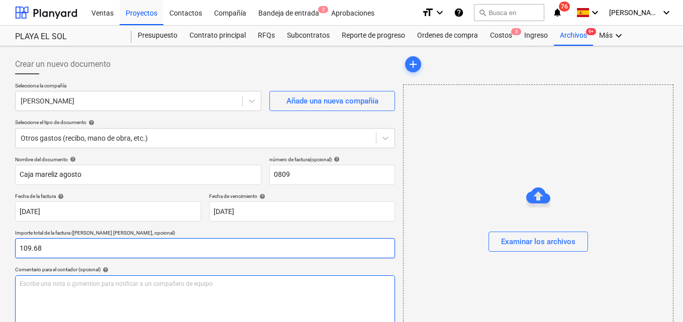
type input "109.68"
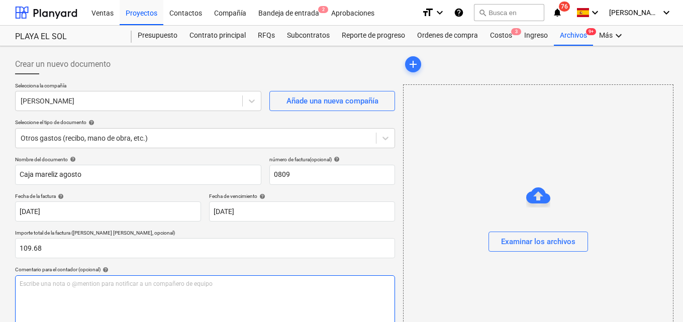
click at [29, 284] on p "Escribe una nota o @mention para notificar a un compañero de equipo ﻿" at bounding box center [205, 284] width 371 height 9
click at [45, 283] on span "Para aprovacion desglose de caja menuda agosto" at bounding box center [88, 284] width 137 height 7
click at [158, 282] on p "Para aprobación desglose de caja menuda agosto" at bounding box center [205, 284] width 371 height 9
click at [181, 282] on span "Para aprobación desglose de caja menuda agosto gasto pes ( Importante este desg…" at bounding box center [175, 284] width 310 height 7
click at [301, 281] on p "Para aprobación desglose de caja menuda agosto ( Importante este desglose perte…" at bounding box center [205, 284] width 371 height 9
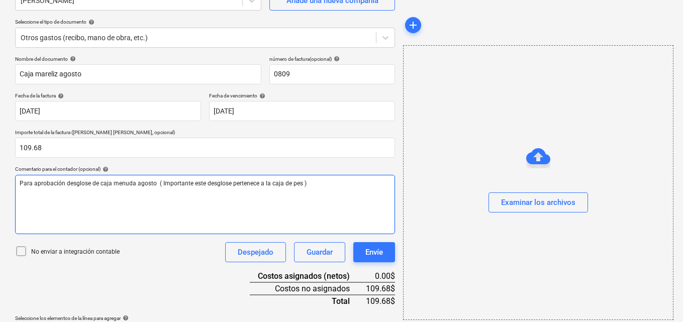
scroll to position [130, 0]
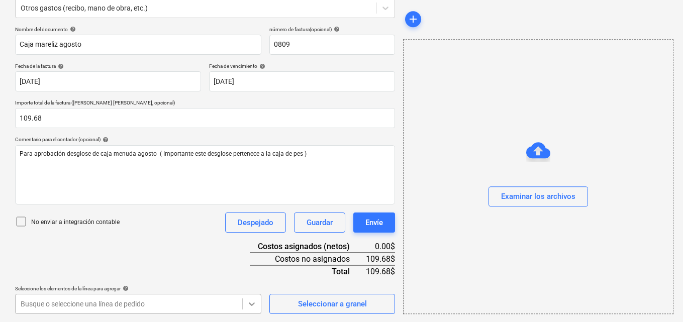
click at [254, 192] on body "Ventas Proyectos Contactos Compañía Bandeja de entrada 2 Aprobaciones format_si…" at bounding box center [341, 31] width 683 height 322
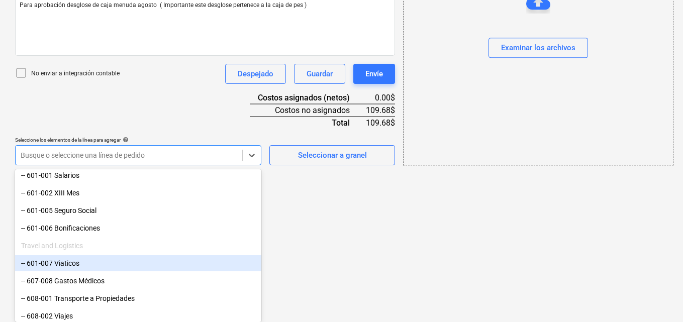
scroll to position [151, 0]
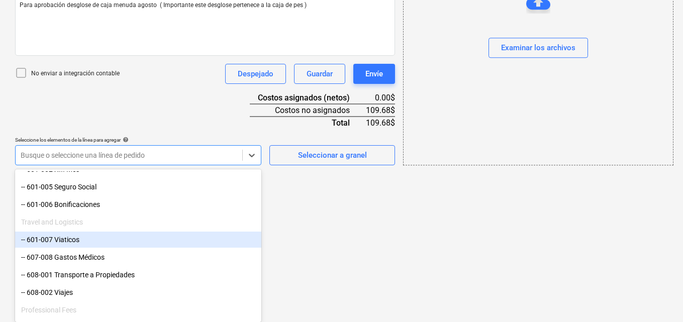
click at [97, 243] on div "-- 601-007 Viaticos" at bounding box center [138, 240] width 246 height 16
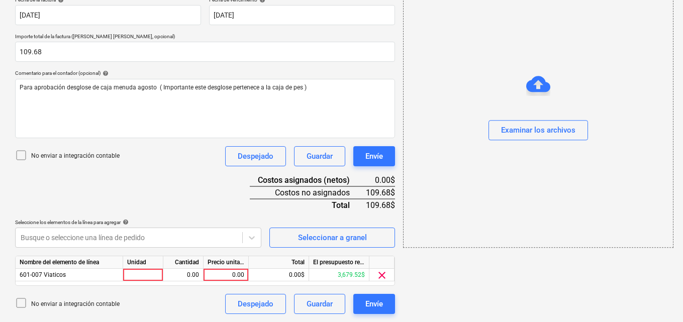
scroll to position [197, 0]
click at [138, 274] on div at bounding box center [143, 275] width 40 height 13
type input "1"
click at [186, 274] on div "0.00" at bounding box center [183, 275] width 32 height 13
type input "1"
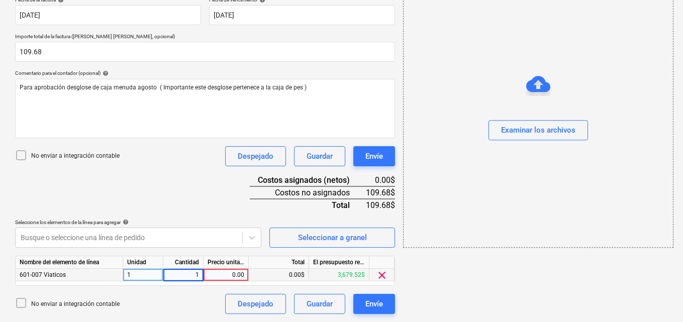
click at [227, 273] on div "0.00" at bounding box center [226, 275] width 37 height 13
type input "69.40"
click at [250, 240] on icon at bounding box center [252, 238] width 10 height 10
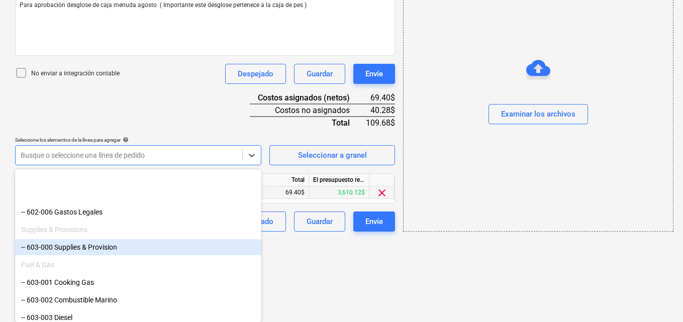
scroll to position [452, 0]
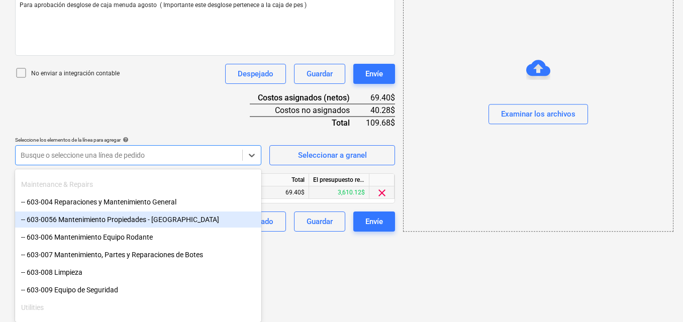
click at [115, 221] on div "-- 603-0056 Mantenimiento Propiedades - Playa El Sol" at bounding box center [138, 220] width 246 height 16
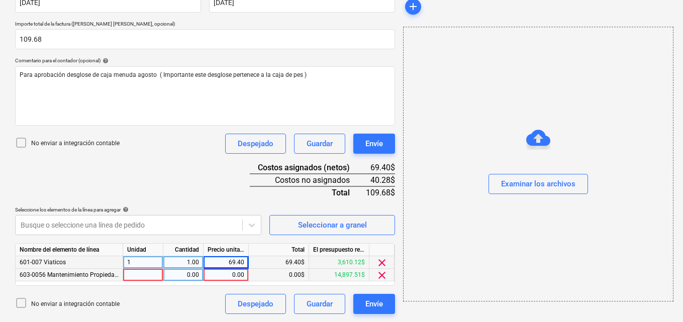
click at [126, 273] on div at bounding box center [143, 275] width 40 height 13
type input "1"
click at [183, 274] on div "0.00" at bounding box center [183, 275] width 32 height 13
type input "1"
click at [231, 275] on div "0.00" at bounding box center [226, 275] width 37 height 13
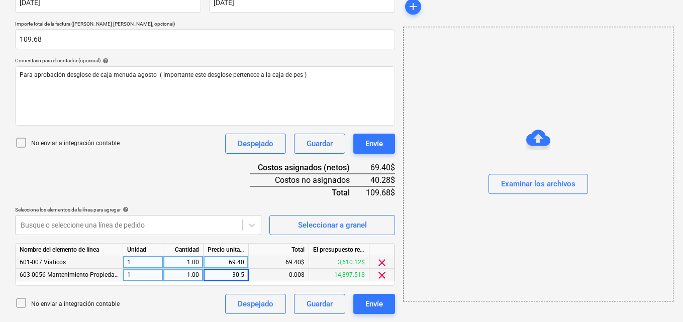
type input "30.50"
click at [254, 226] on icon at bounding box center [252, 225] width 10 height 10
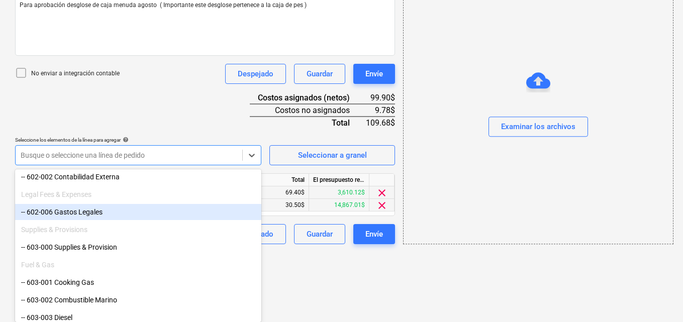
scroll to position [352, 0]
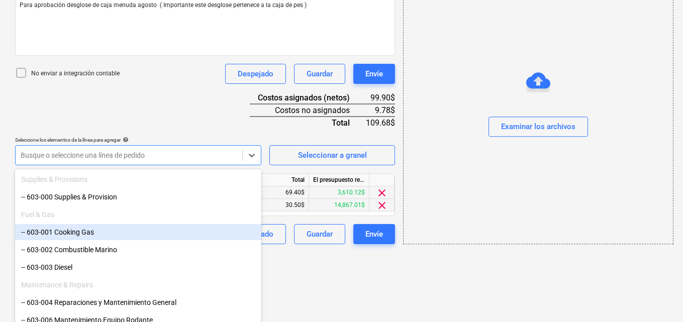
click at [86, 232] on div "-- 603-001 Cooking Gas" at bounding box center [138, 232] width 246 height 16
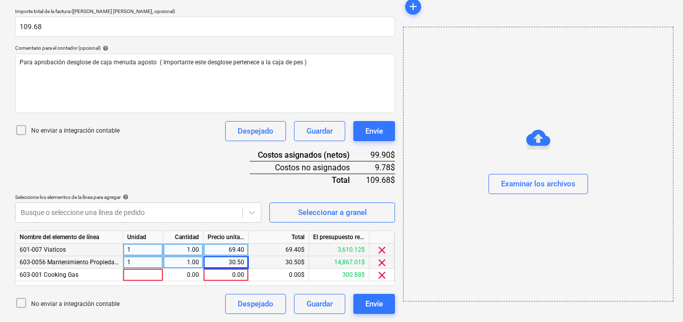
scroll to position [222, 0]
click at [136, 274] on div at bounding box center [143, 275] width 40 height 13
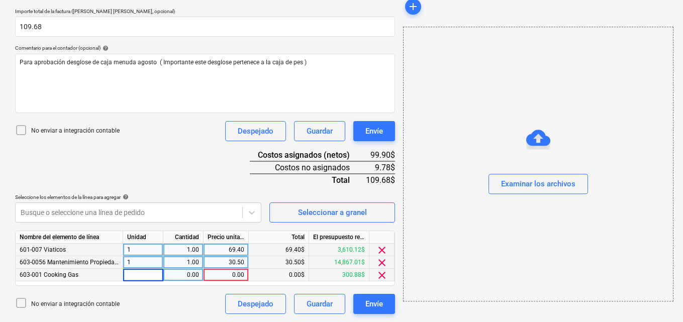
type input "1"
click at [181, 272] on div "0.00" at bounding box center [183, 275] width 32 height 13
type input "1"
click at [229, 272] on div "0.00" at bounding box center [226, 275] width 37 height 13
type input "9.78"
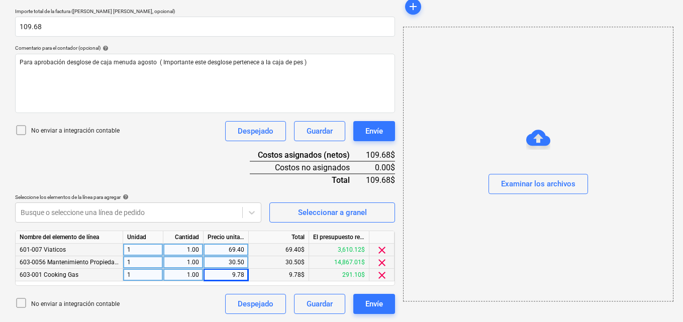
click at [409, 311] on div "add Examinar los archivos" at bounding box center [537, 74] width 277 height 490
click at [516, 187] on div "Examinar los archivos" at bounding box center [538, 184] width 74 height 13
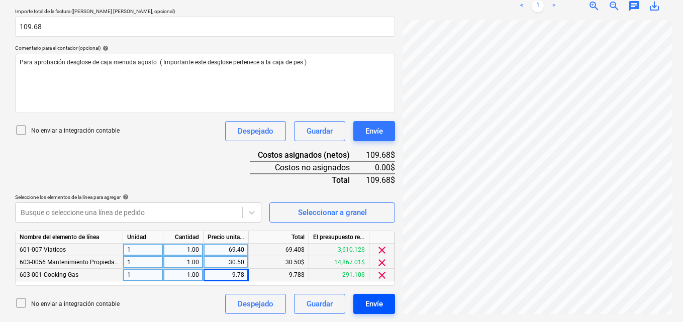
click at [376, 309] on div "Envíe" at bounding box center [374, 304] width 18 height 13
